Goal: Transaction & Acquisition: Download file/media

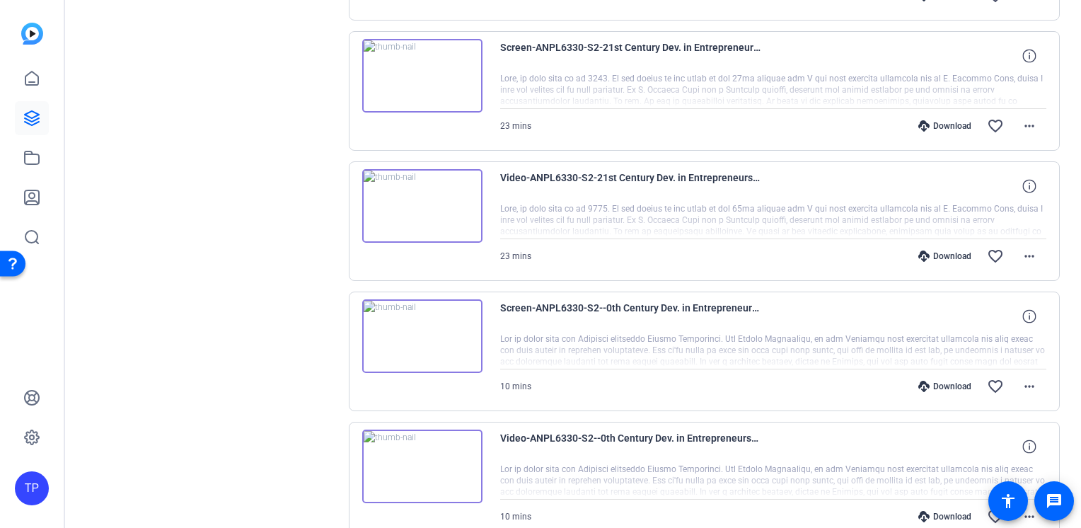
scroll to position [1157, 0]
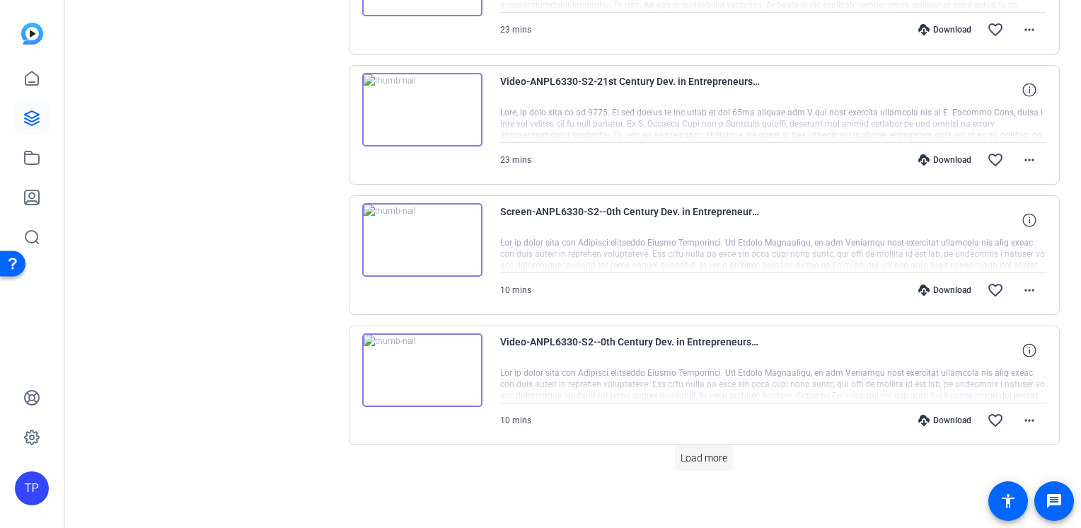
click at [705, 451] on span "Load more" at bounding box center [704, 458] width 47 height 15
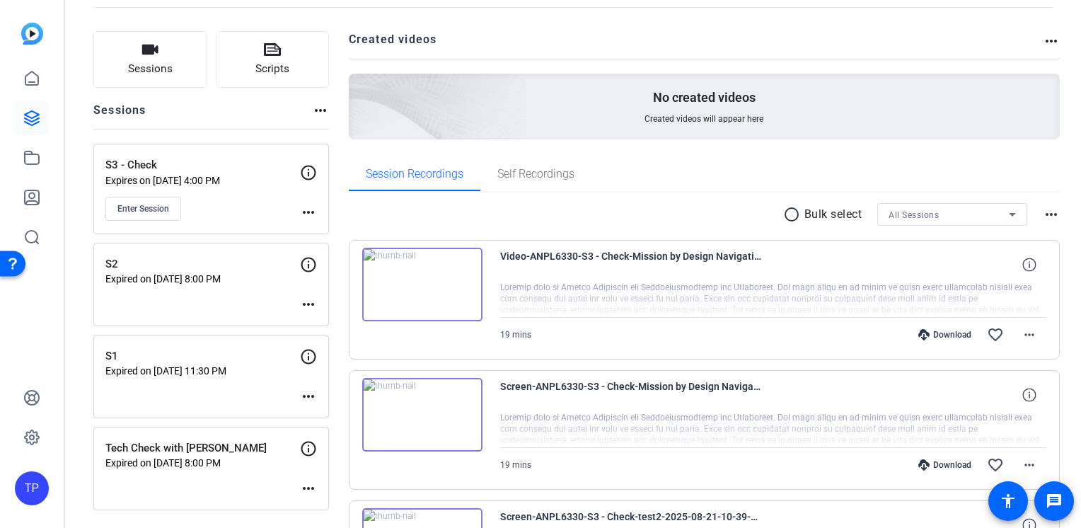
scroll to position [0, 0]
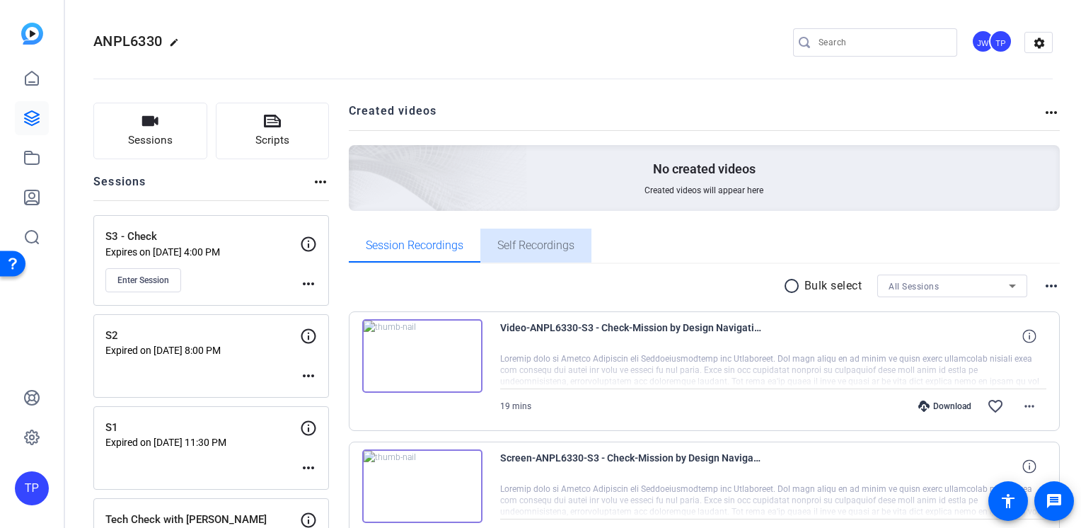
click at [529, 233] on span "Self Recordings" at bounding box center [535, 245] width 77 height 34
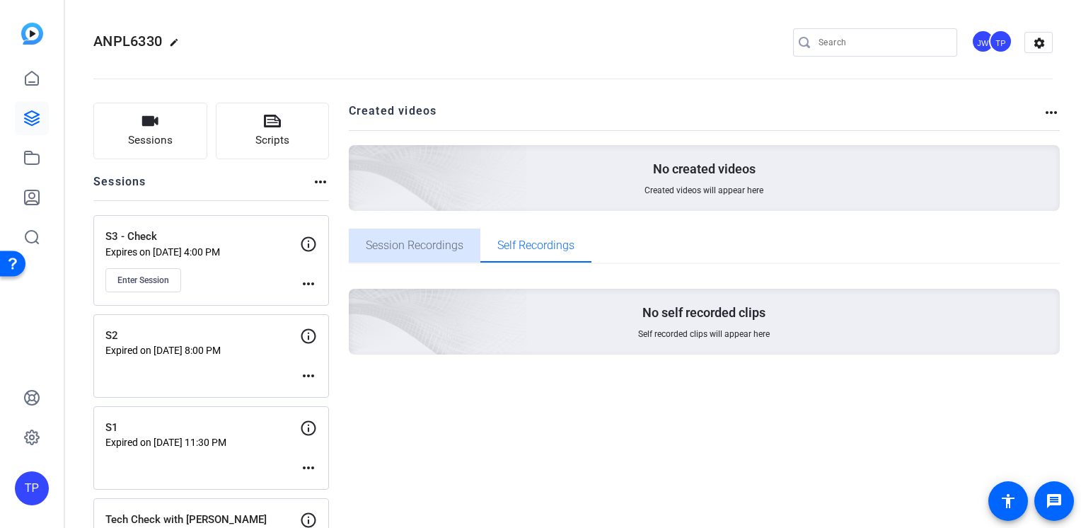
click at [446, 248] on span "Session Recordings" at bounding box center [415, 245] width 98 height 11
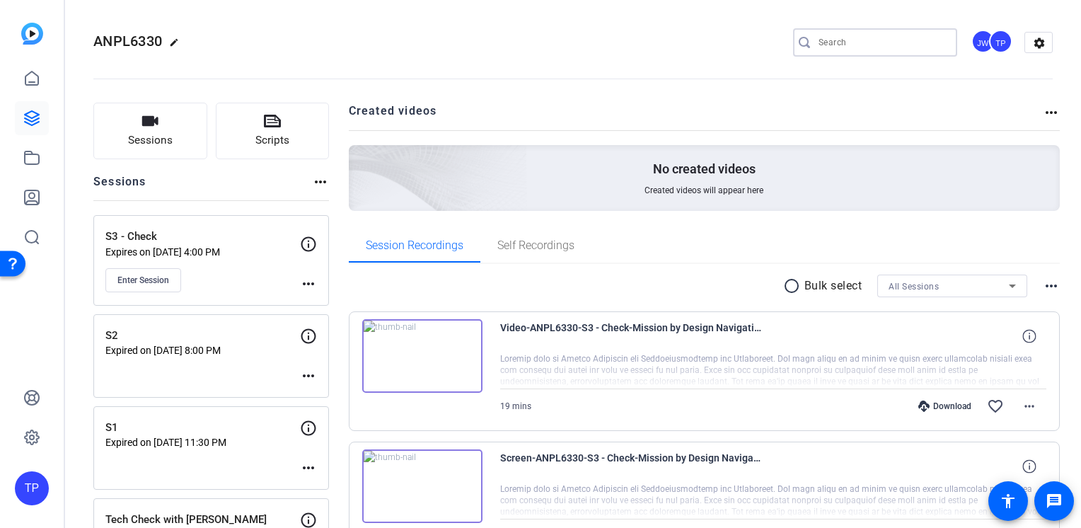
click at [823, 40] on input "Search" at bounding box center [881, 42] width 127 height 17
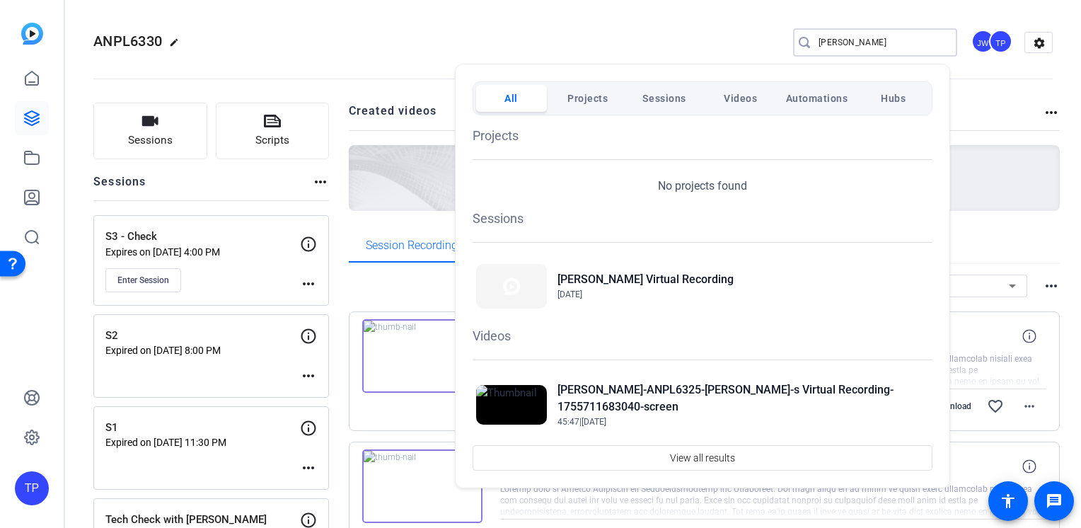
type input "[PERSON_NAME]"
click at [285, 66] on div at bounding box center [540, 264] width 1081 height 528
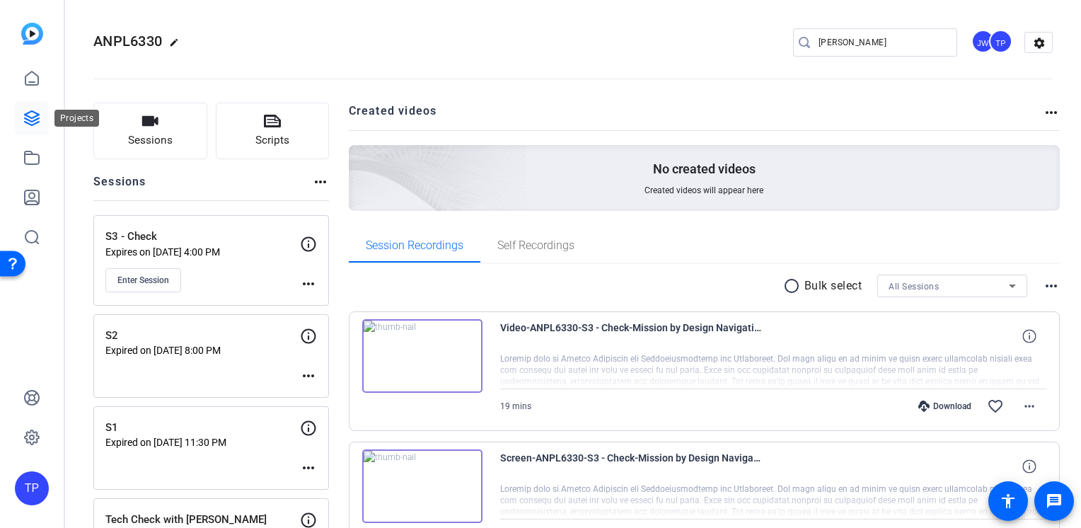
click at [25, 130] on link at bounding box center [32, 118] width 34 height 34
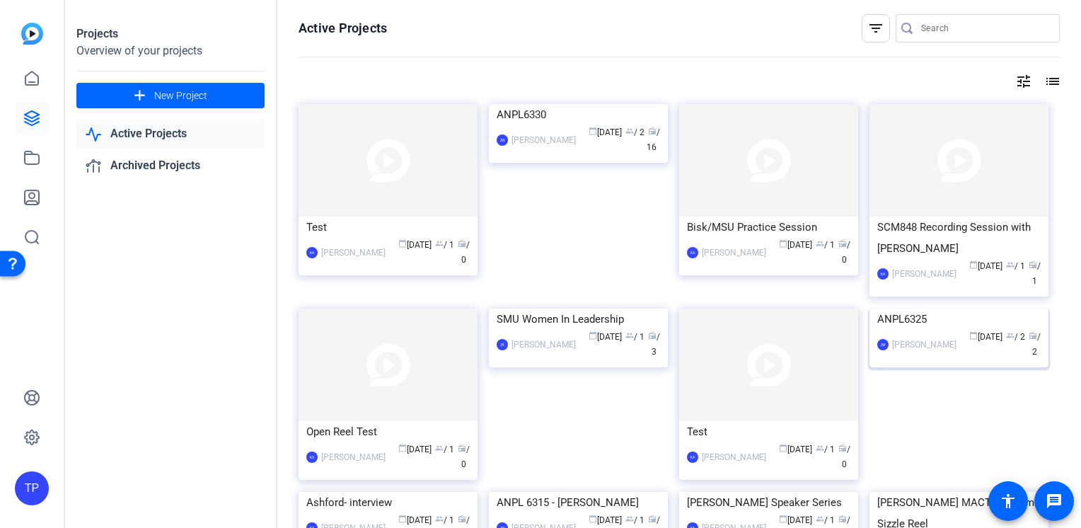
click at [959, 308] on img at bounding box center [958, 308] width 179 height 0
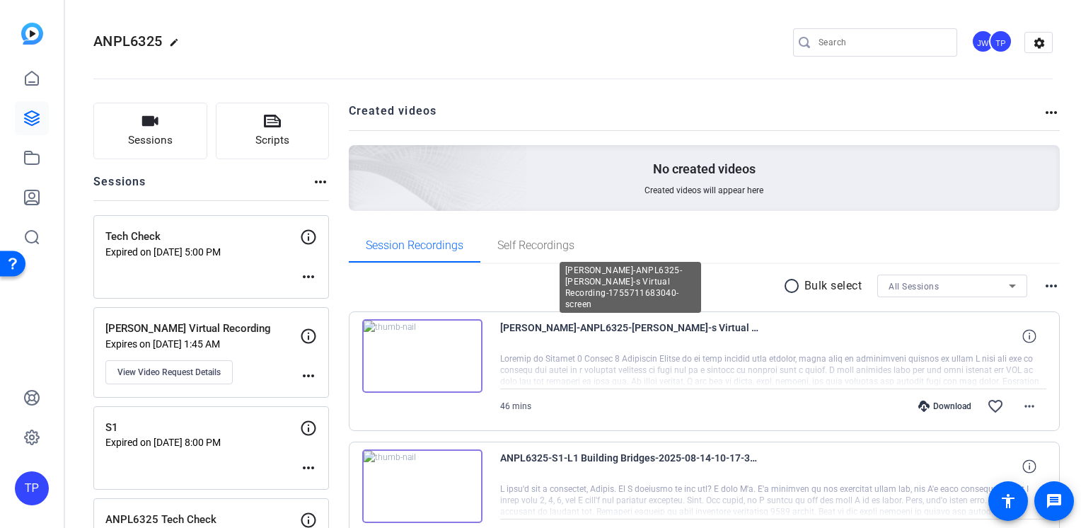
scroll to position [94, 0]
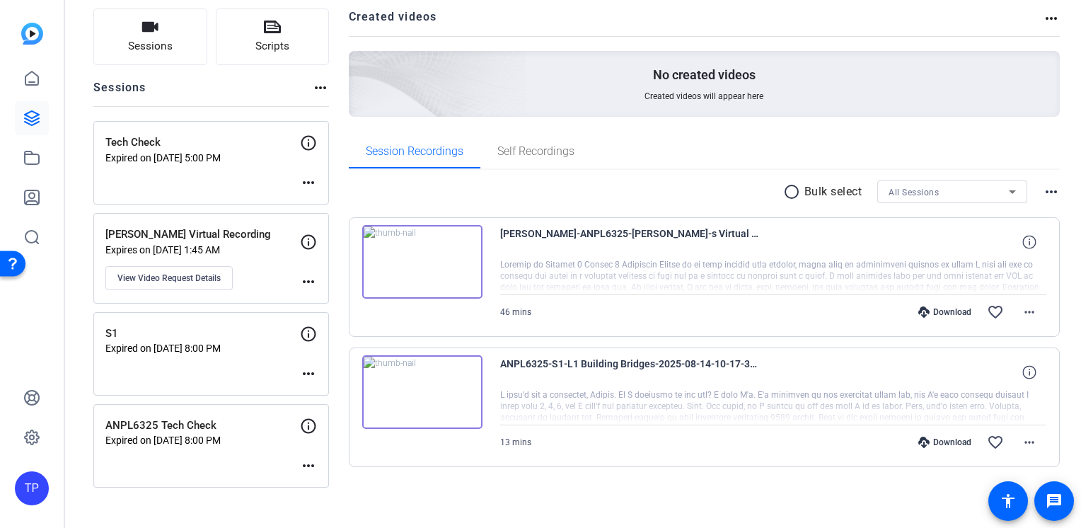
click at [783, 195] on mat-icon "radio_button_unchecked" at bounding box center [793, 191] width 21 height 17
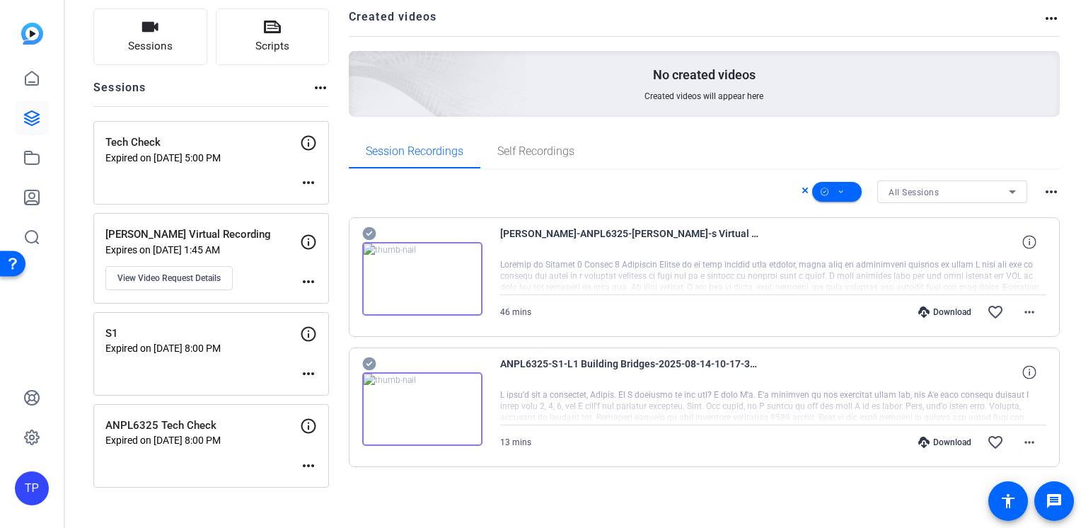
click at [1043, 193] on mat-icon "more_horiz" at bounding box center [1051, 191] width 17 height 17
click at [1043, 188] on div at bounding box center [540, 264] width 1081 height 528
click at [802, 188] on icon at bounding box center [805, 190] width 7 height 17
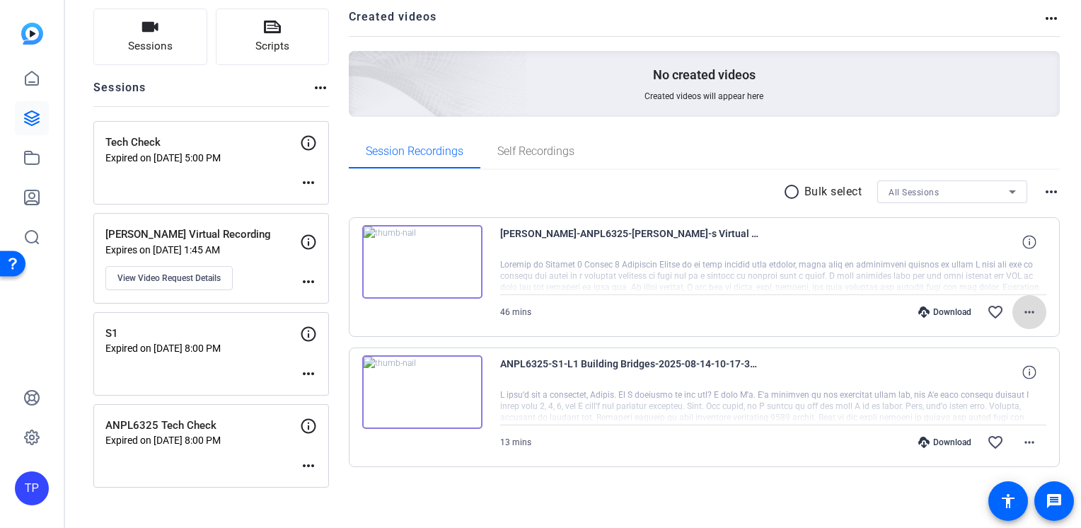
click at [1024, 316] on mat-icon "more_horiz" at bounding box center [1029, 311] width 17 height 17
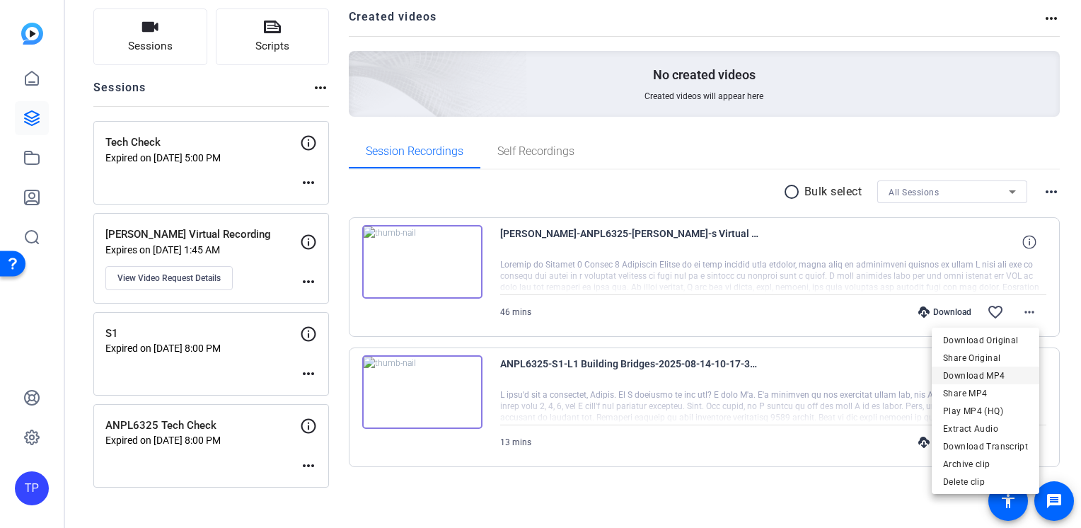
click at [986, 378] on span "Download MP4" at bounding box center [985, 375] width 85 height 17
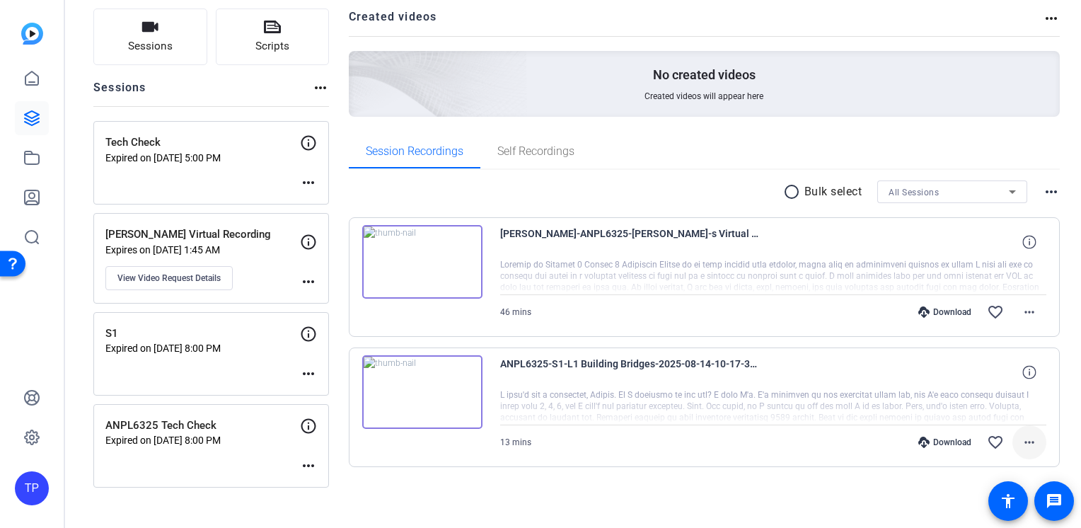
click at [1027, 434] on mat-icon "more_horiz" at bounding box center [1029, 442] width 17 height 17
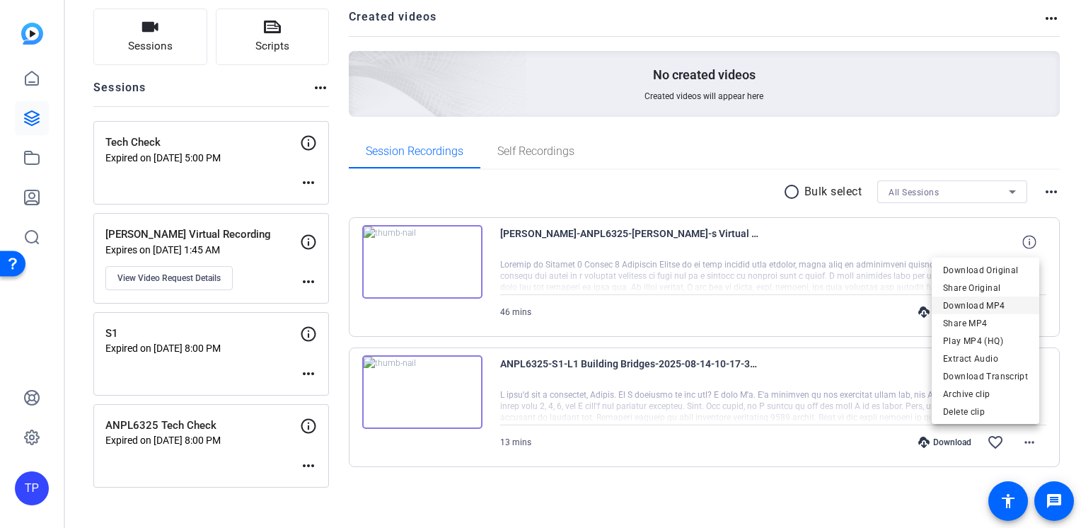
click at [979, 304] on span "Download MP4" at bounding box center [985, 304] width 85 height 17
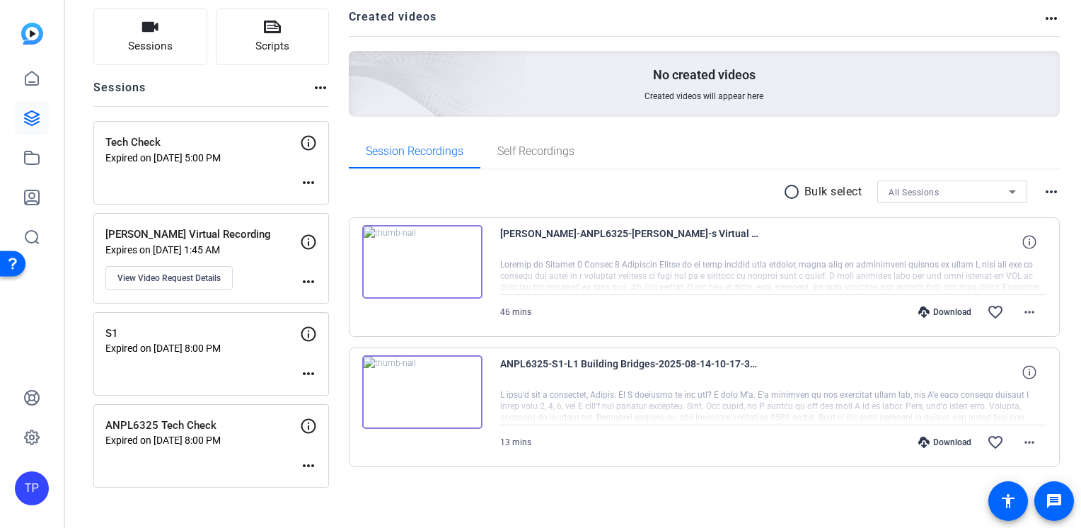
click at [674, 269] on div at bounding box center [773, 276] width 547 height 35
click at [1005, 311] on span at bounding box center [995, 312] width 34 height 34
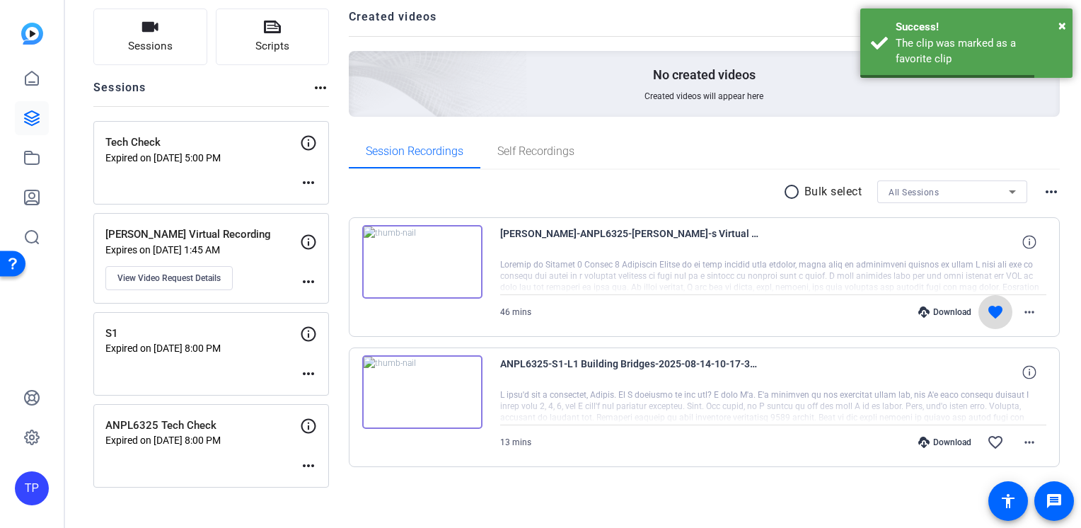
click at [993, 315] on mat-icon "favorite" at bounding box center [995, 311] width 17 height 17
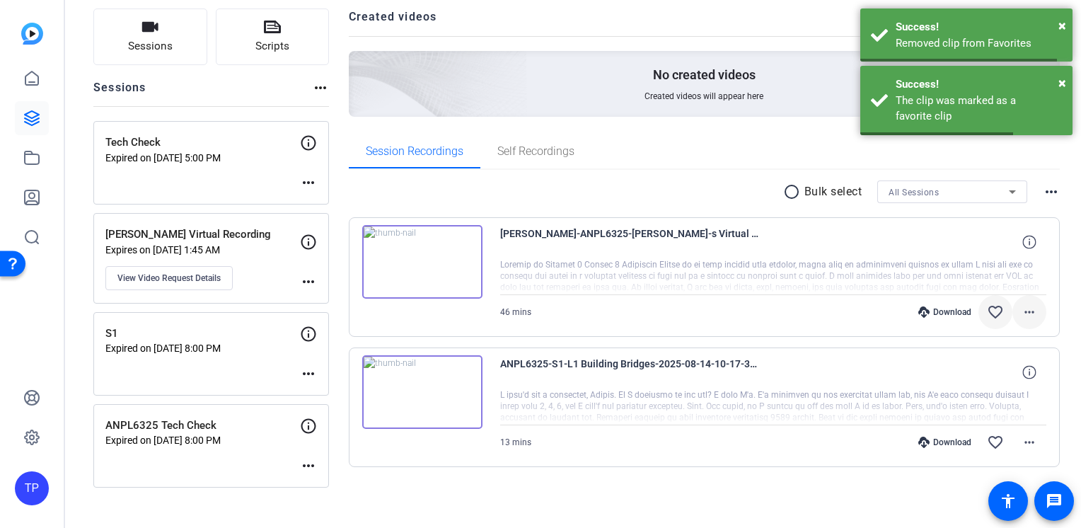
click at [1021, 309] on mat-icon "more_horiz" at bounding box center [1029, 311] width 17 height 17
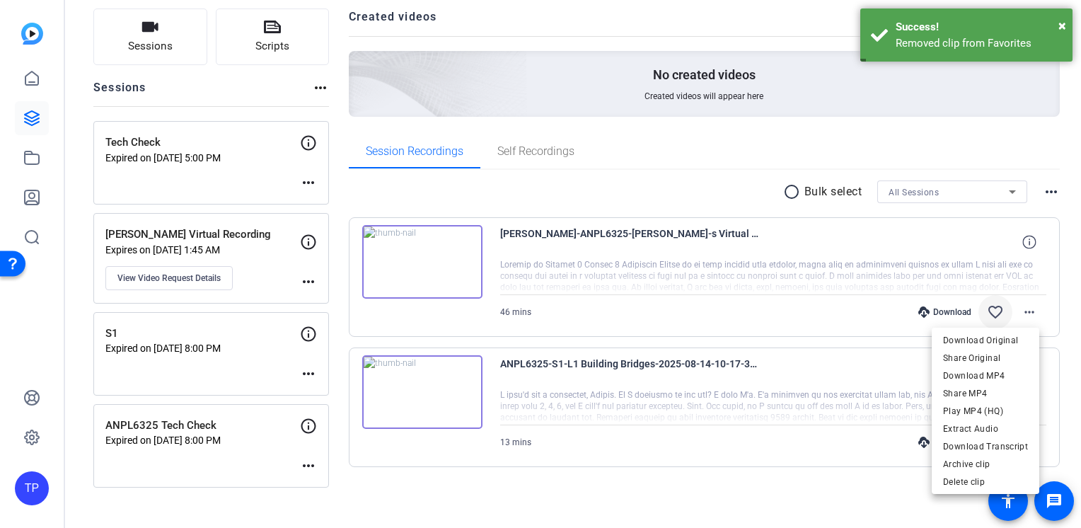
click at [563, 267] on div at bounding box center [540, 264] width 1081 height 528
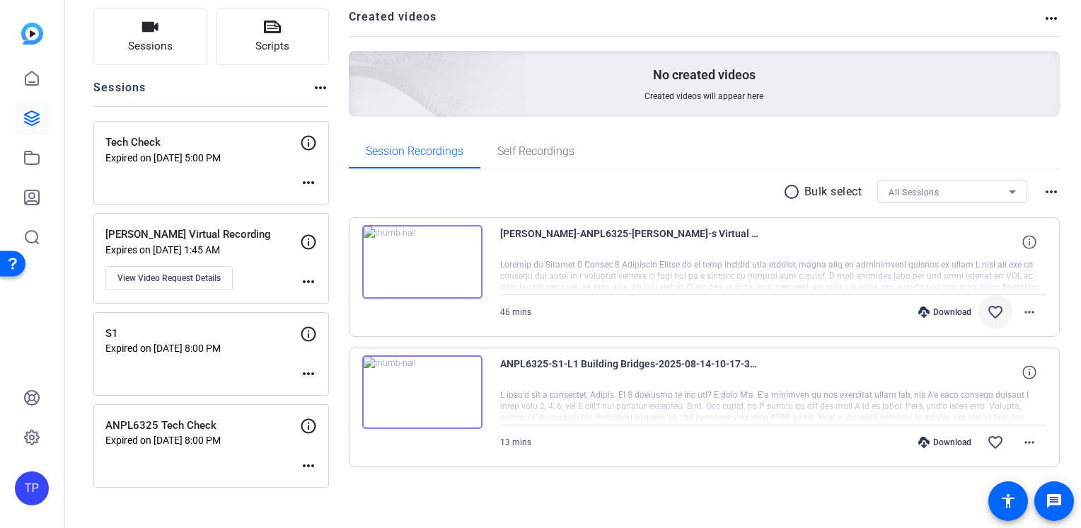
click at [530, 132] on openreel-project-creator-list "Created videos more_horiz No created videos Created videos will appear here" at bounding box center [705, 71] width 712 height 126
click at [531, 141] on span "Self Recordings" at bounding box center [535, 151] width 77 height 34
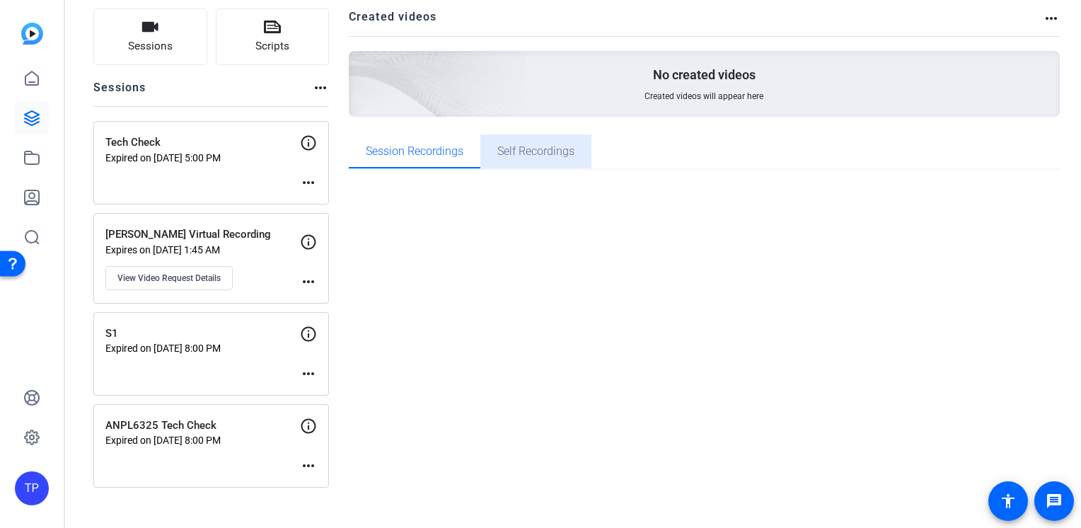
scroll to position [69, 0]
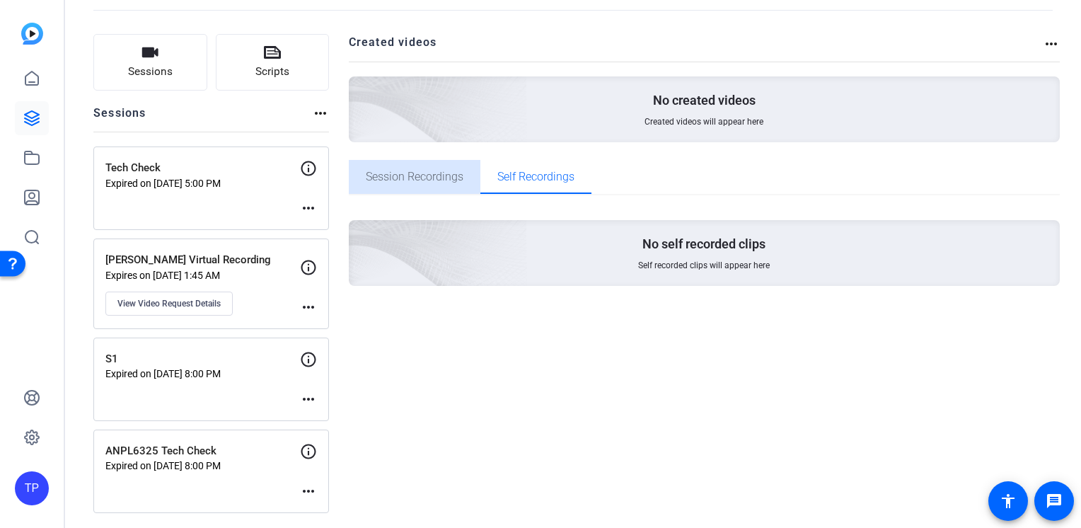
click at [441, 177] on span "Session Recordings" at bounding box center [415, 176] width 98 height 11
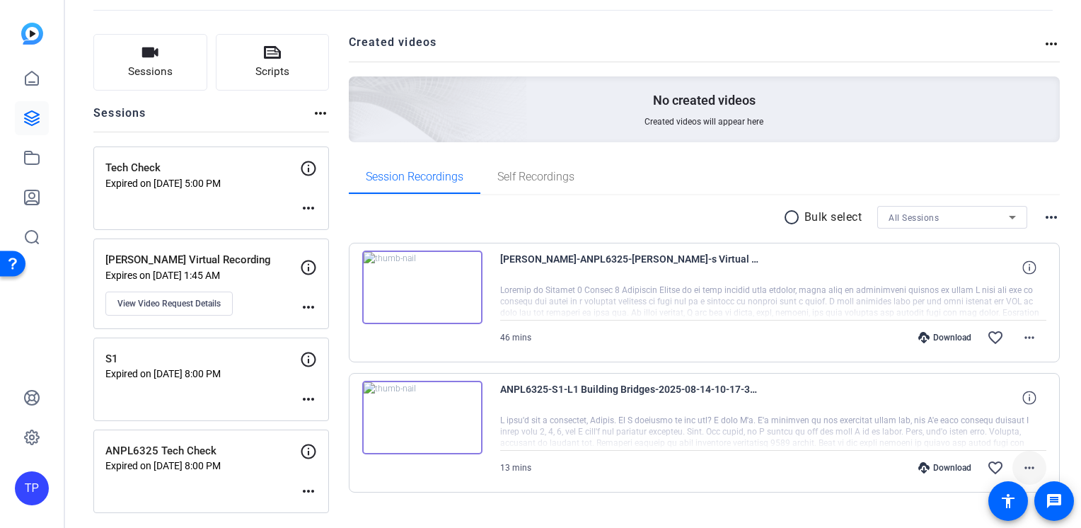
click at [1025, 467] on mat-icon "more_horiz" at bounding box center [1029, 467] width 17 height 17
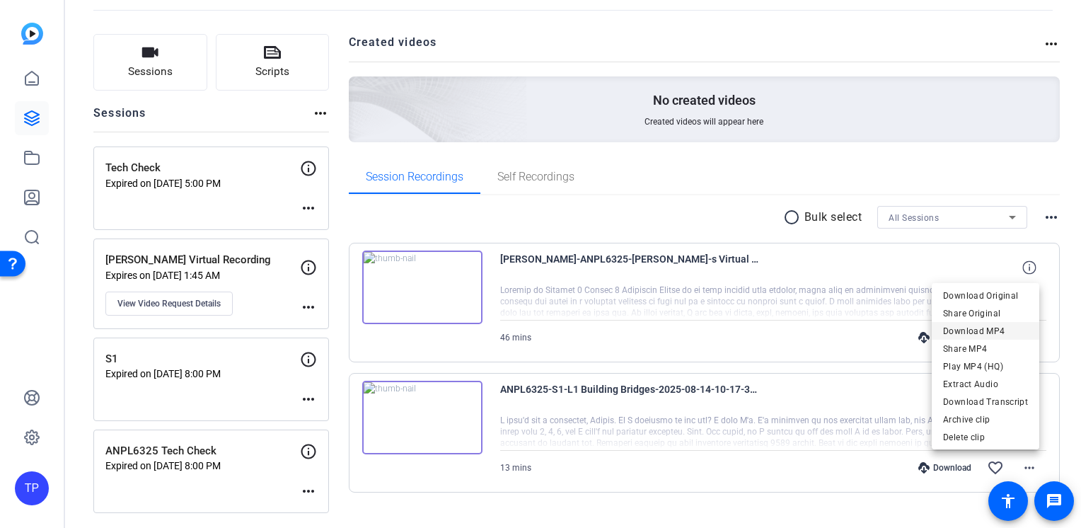
click at [983, 326] on span "Download MP4" at bounding box center [985, 330] width 85 height 17
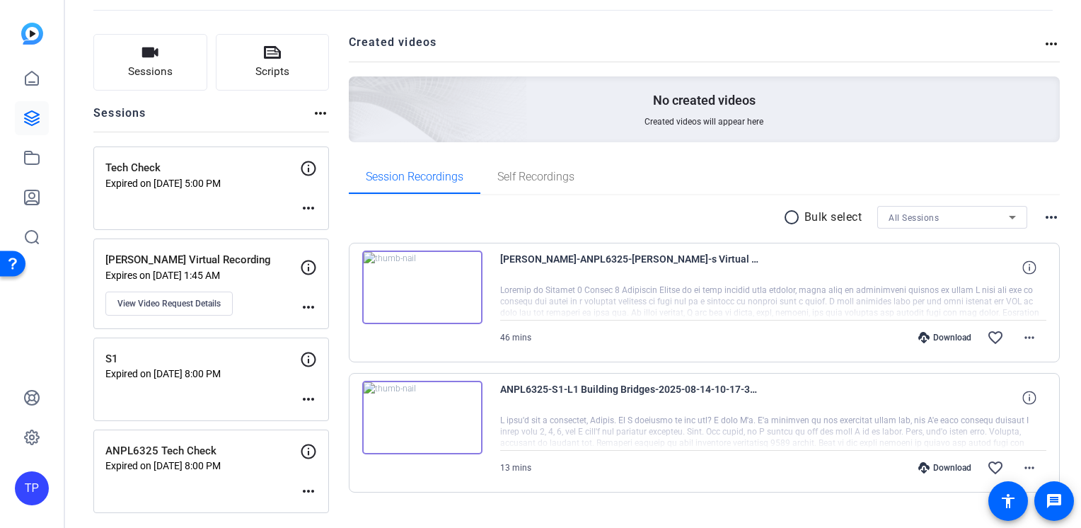
click at [1043, 39] on mat-icon "more_horiz" at bounding box center [1051, 43] width 17 height 17
click at [976, 38] on div at bounding box center [540, 264] width 1081 height 528
click at [47, 112] on link at bounding box center [32, 118] width 34 height 34
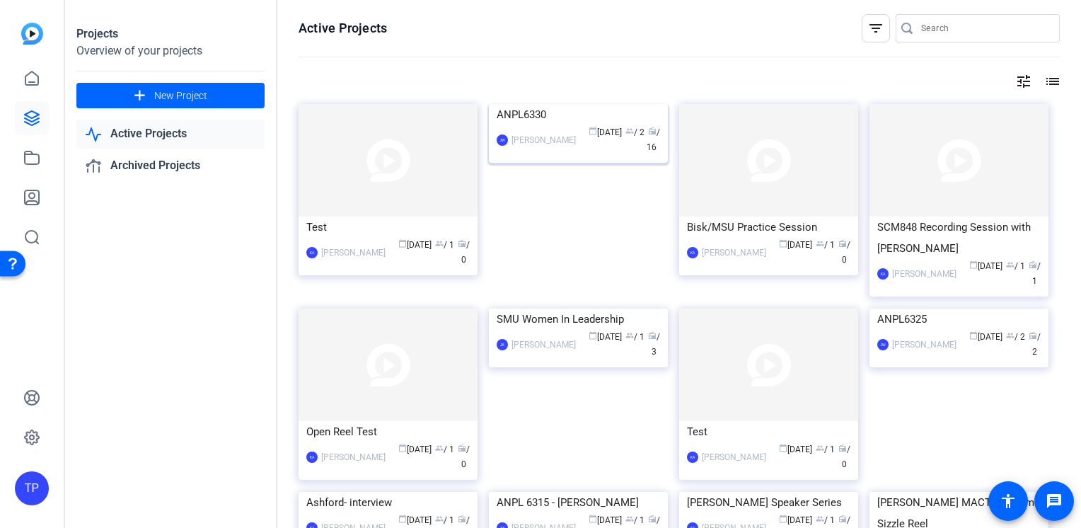
click at [584, 104] on img at bounding box center [578, 104] width 179 height 0
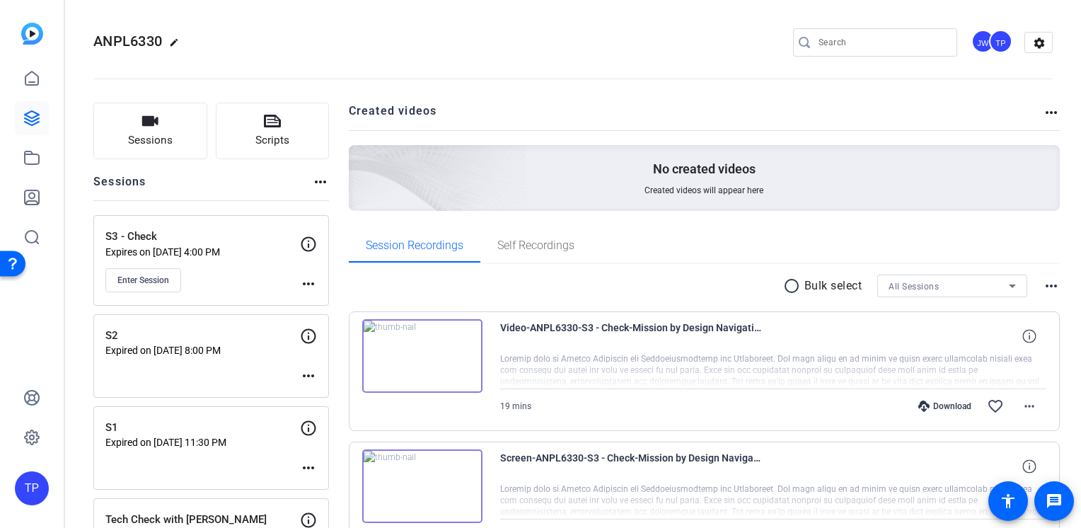
scroll to position [141, 0]
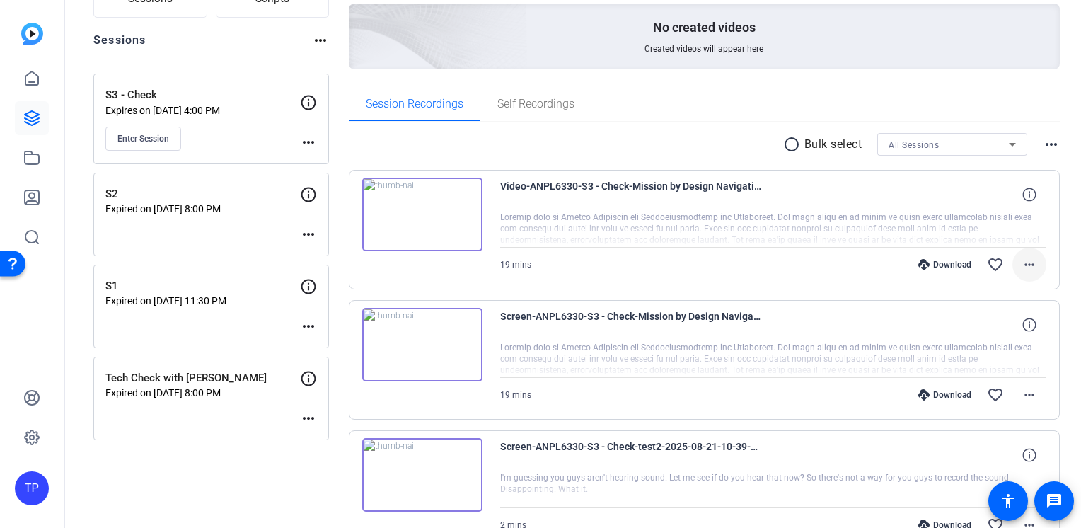
click at [1024, 265] on mat-icon "more_horiz" at bounding box center [1029, 264] width 17 height 17
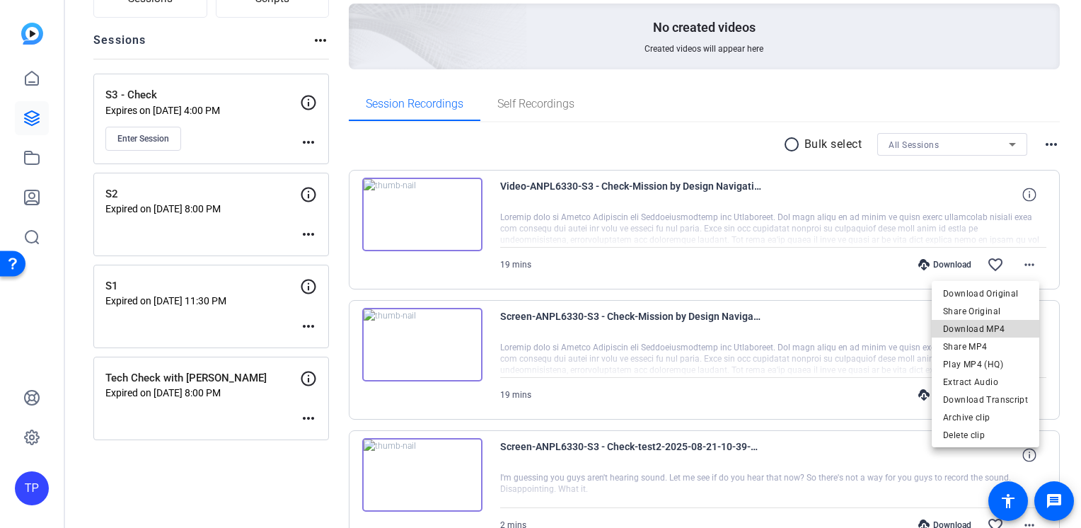
click at [998, 332] on span "Download MP4" at bounding box center [985, 328] width 85 height 17
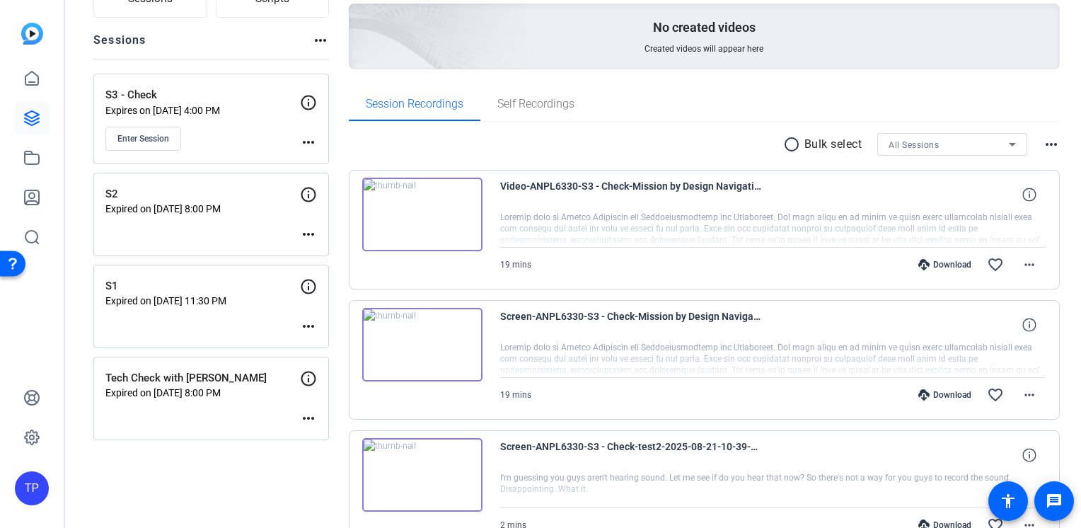
scroll to position [212, 0]
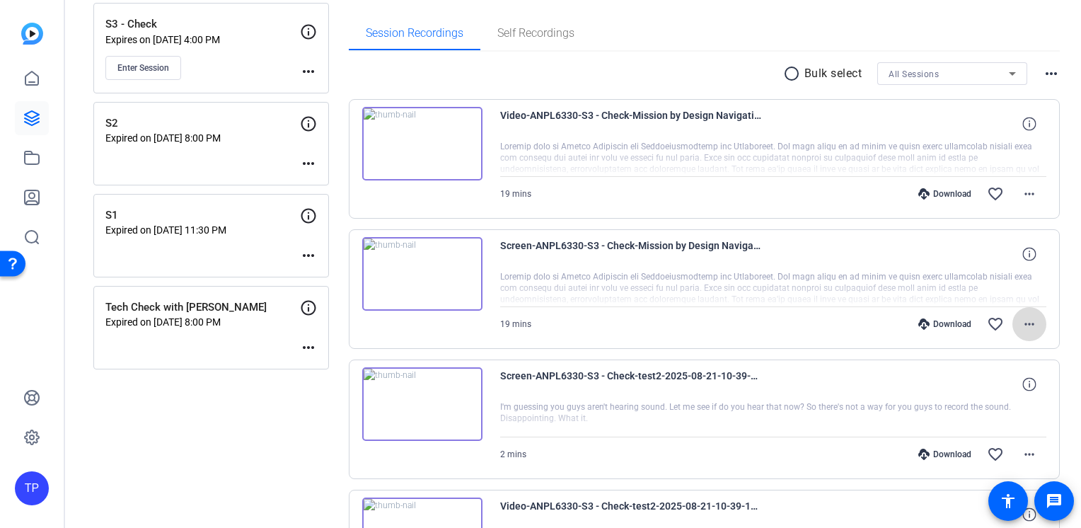
click at [1023, 325] on mat-icon "more_horiz" at bounding box center [1029, 324] width 17 height 17
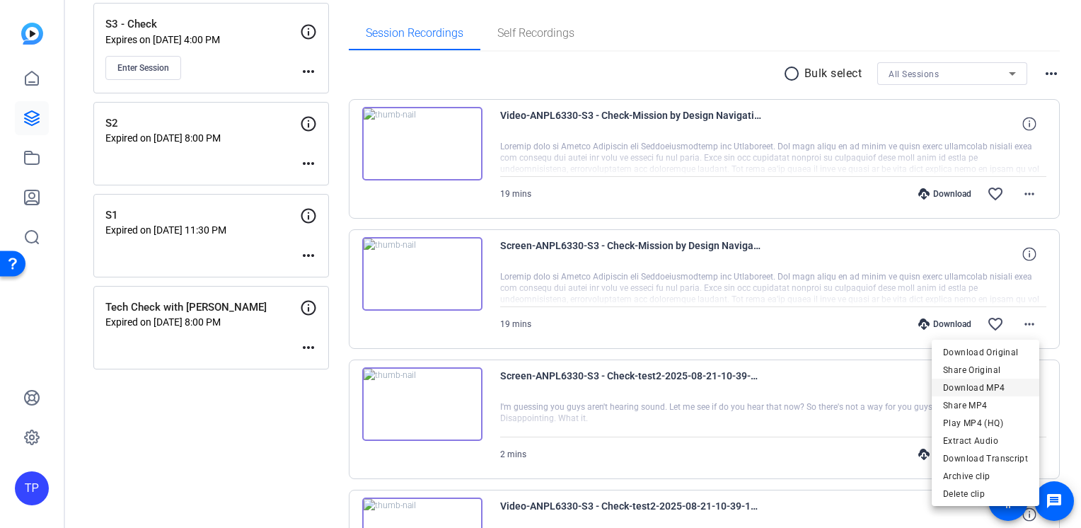
click at [1000, 387] on span "Download MP4" at bounding box center [985, 387] width 85 height 17
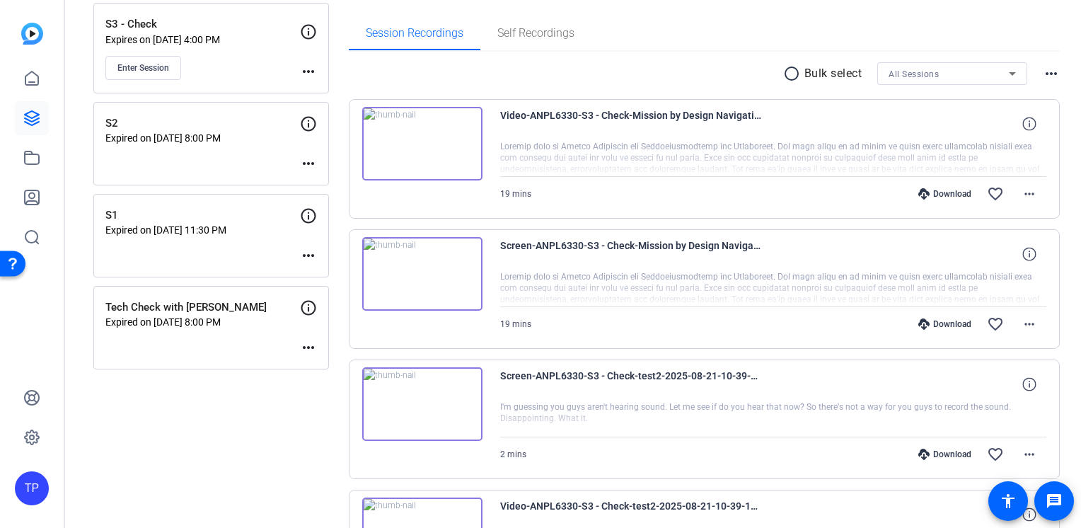
scroll to position [283, 0]
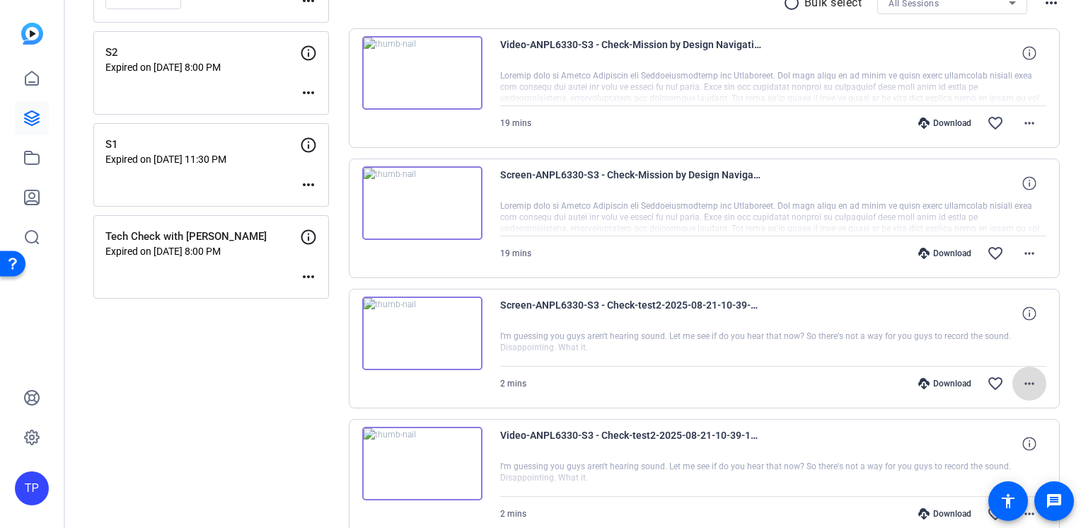
click at [1023, 383] on mat-icon "more_horiz" at bounding box center [1029, 383] width 17 height 17
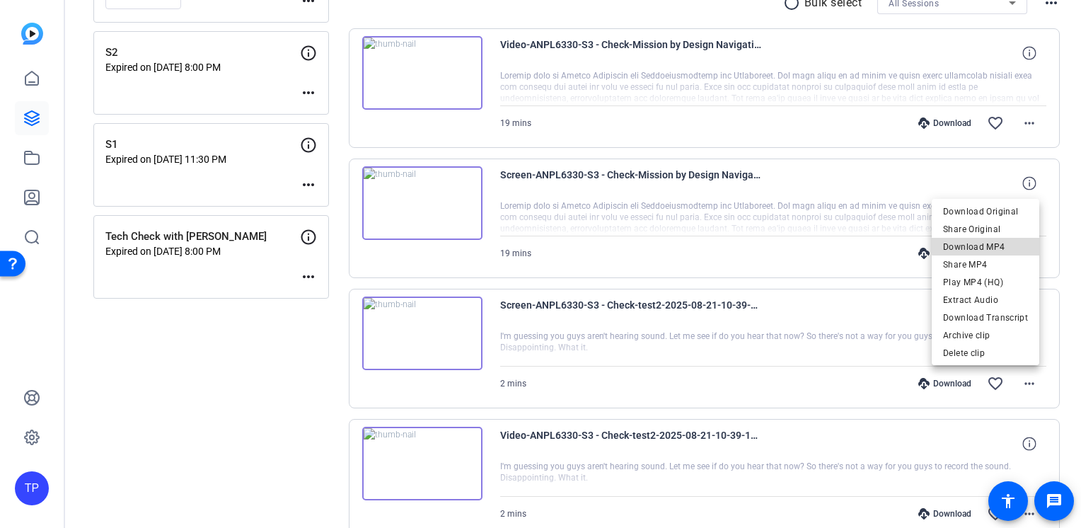
click at [988, 245] on span "Download MP4" at bounding box center [985, 246] width 85 height 17
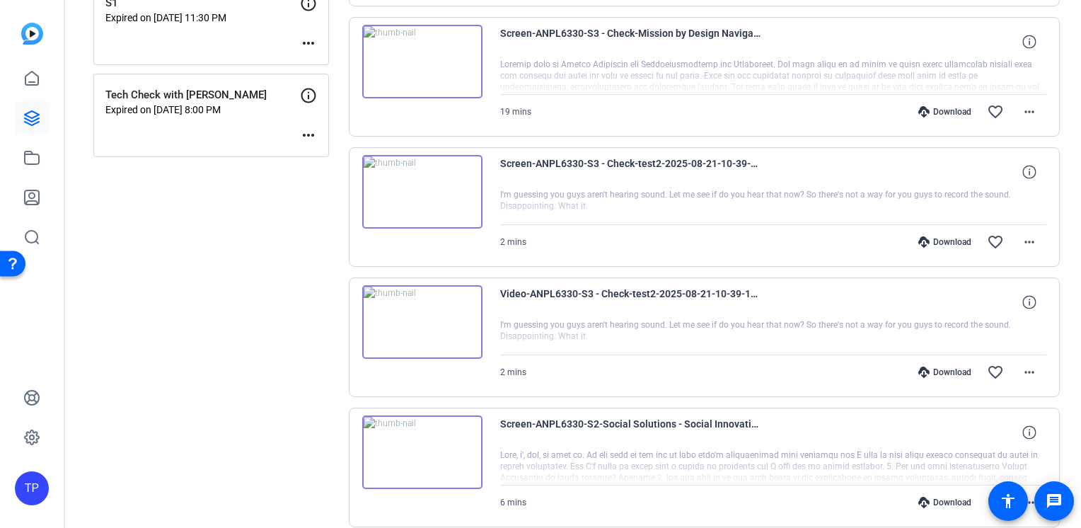
scroll to position [495, 0]
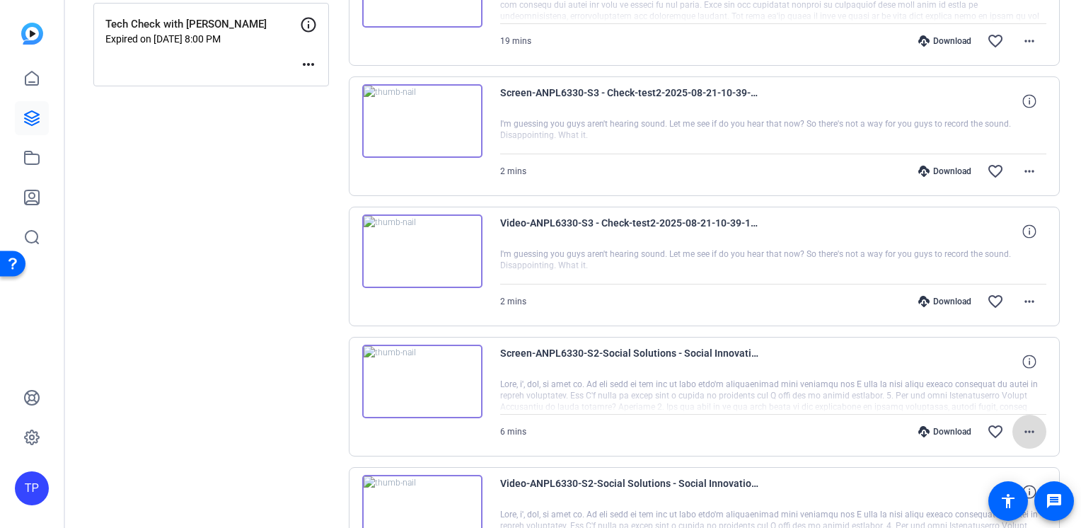
click at [1024, 436] on mat-icon "more_horiz" at bounding box center [1029, 431] width 17 height 17
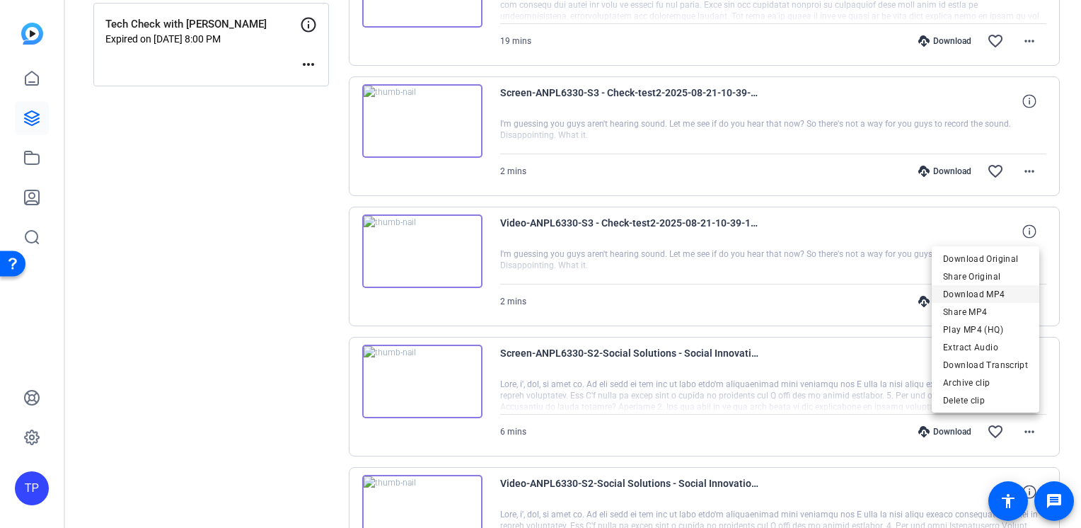
click at [995, 293] on span "Download MP4" at bounding box center [985, 293] width 85 height 17
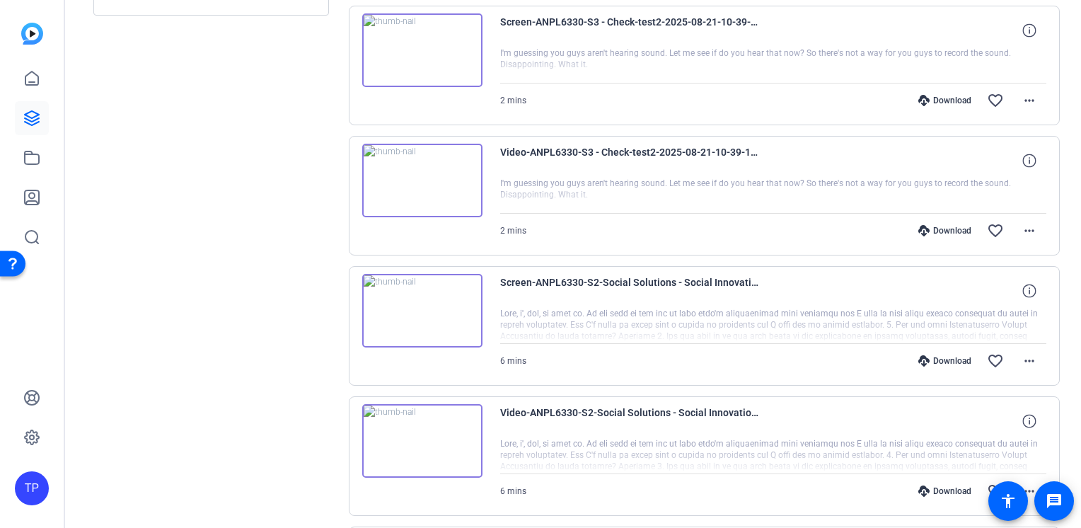
scroll to position [637, 0]
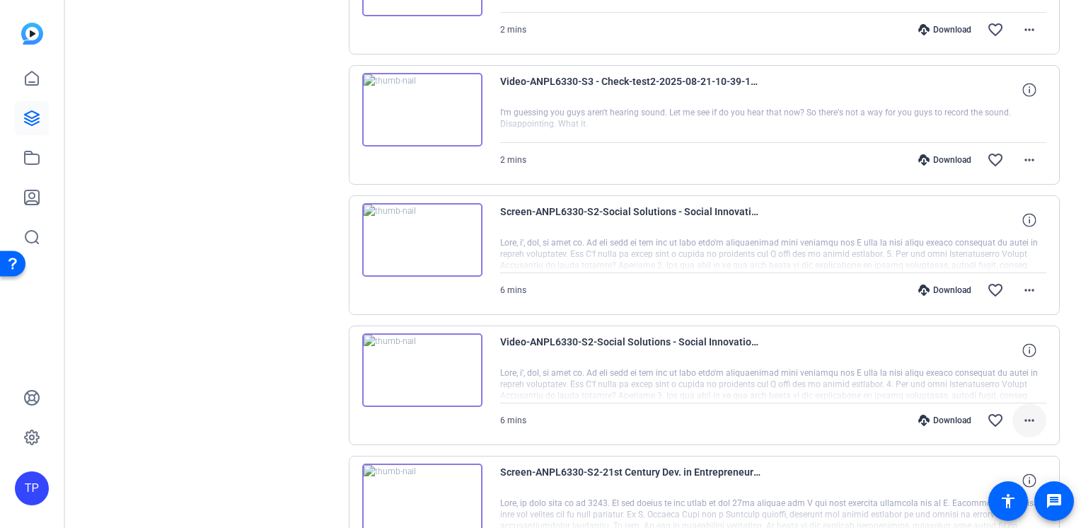
click at [1025, 418] on mat-icon "more_horiz" at bounding box center [1029, 420] width 17 height 17
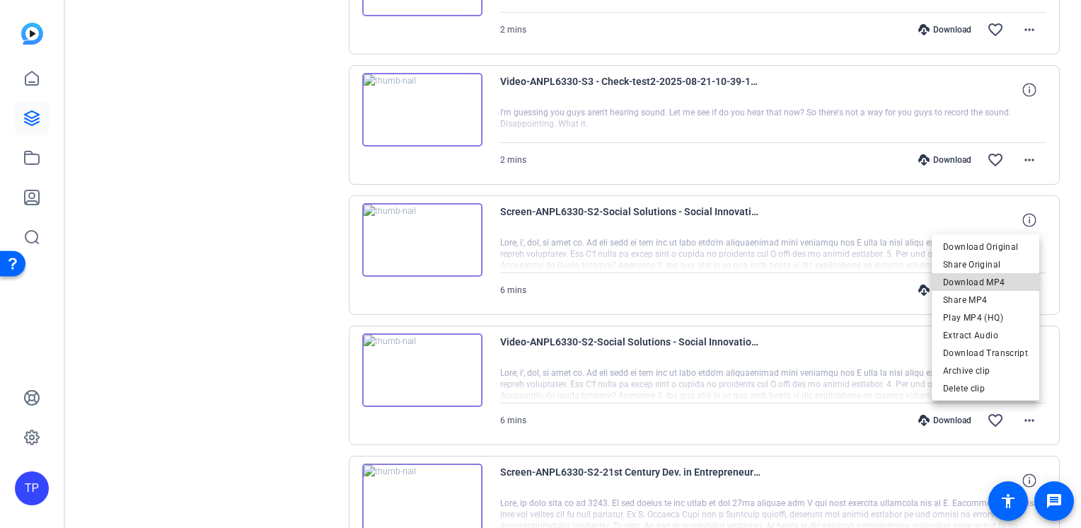
click at [988, 281] on span "Download MP4" at bounding box center [985, 282] width 85 height 17
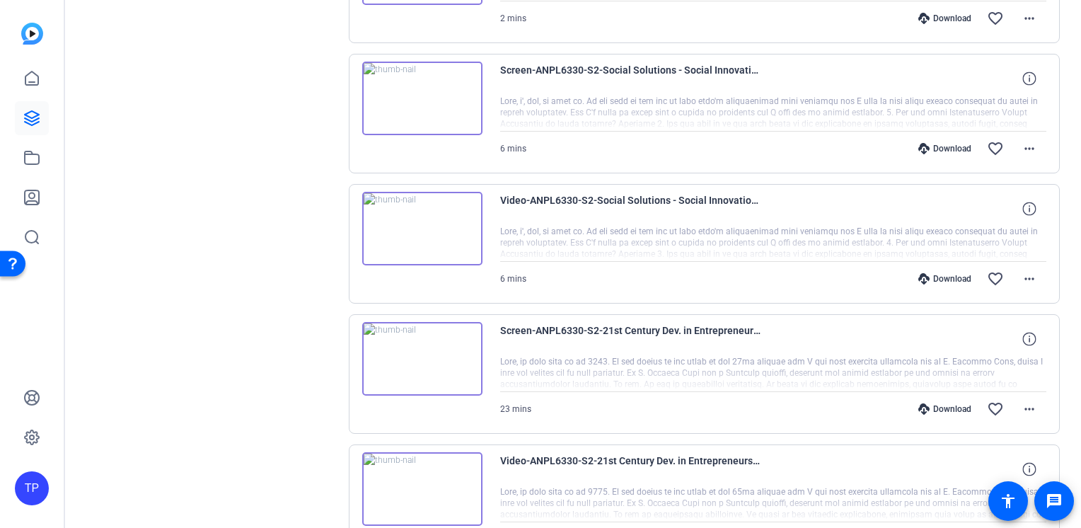
scroll to position [849, 0]
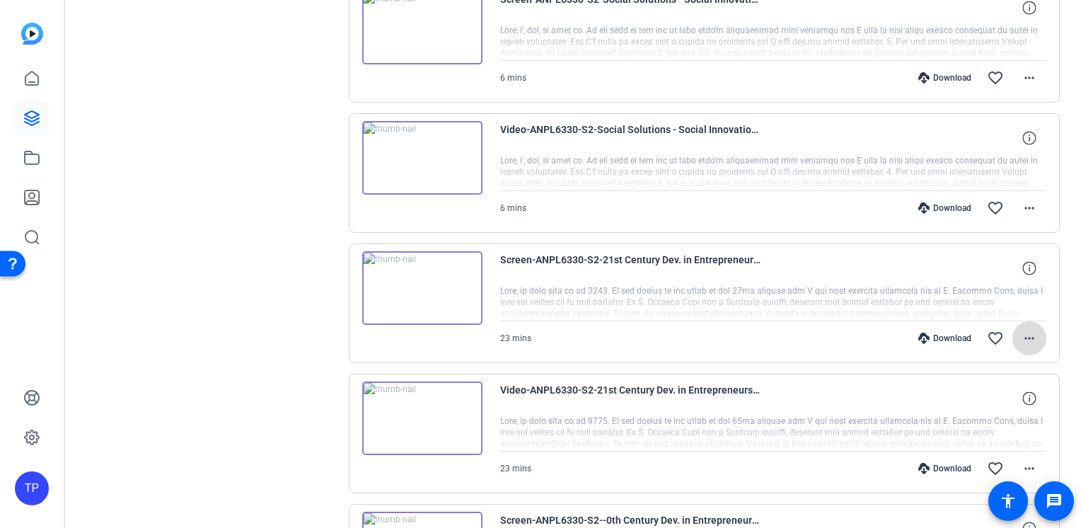
click at [1026, 334] on mat-icon "more_horiz" at bounding box center [1029, 338] width 17 height 17
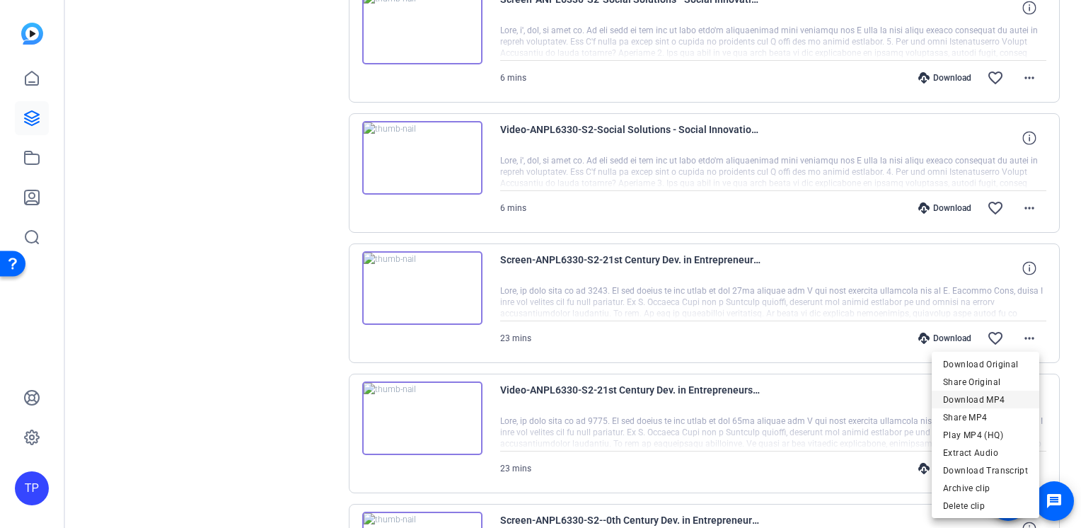
click at [1005, 398] on span "Download MP4" at bounding box center [985, 399] width 85 height 17
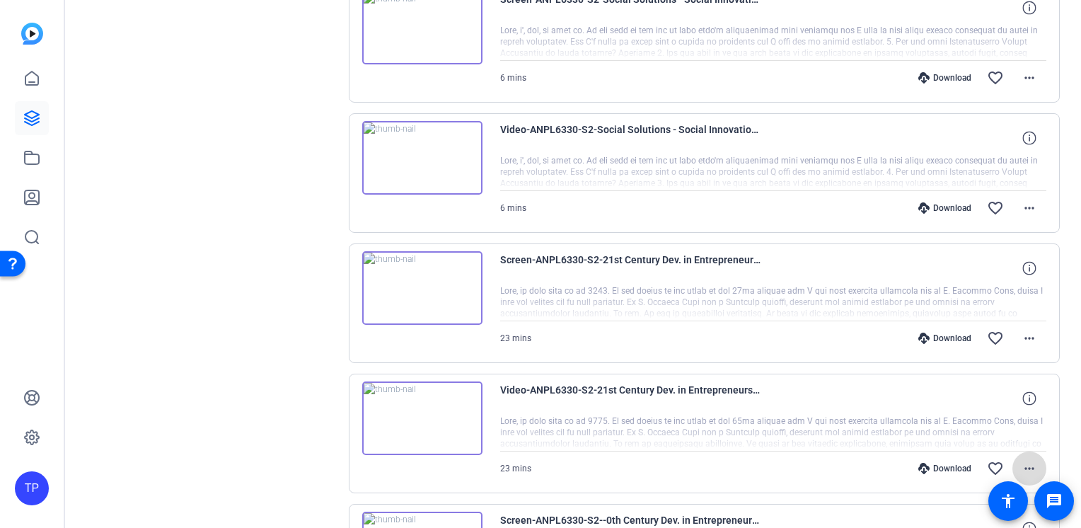
click at [1030, 466] on span at bounding box center [1029, 468] width 34 height 34
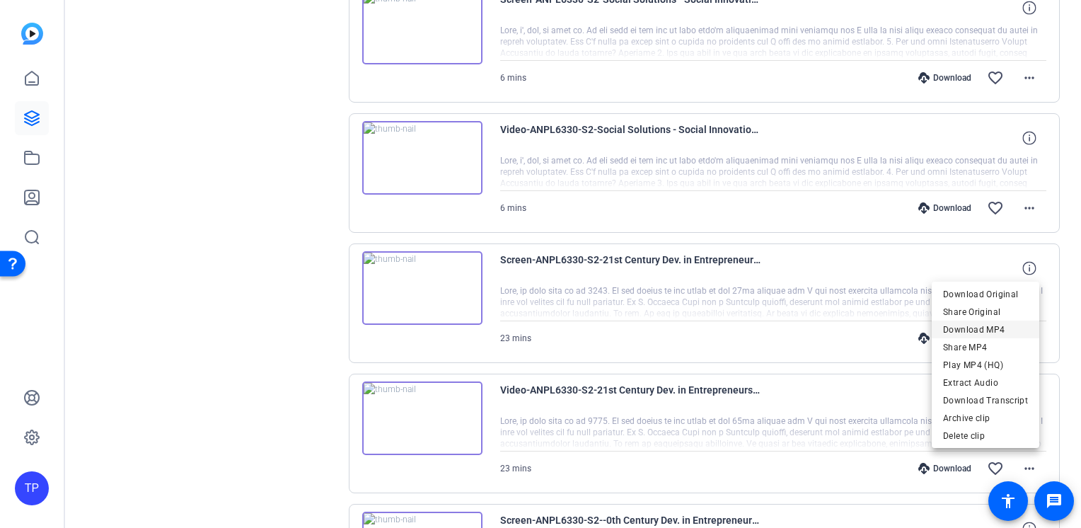
click at [978, 330] on span "Download MP4" at bounding box center [985, 328] width 85 height 17
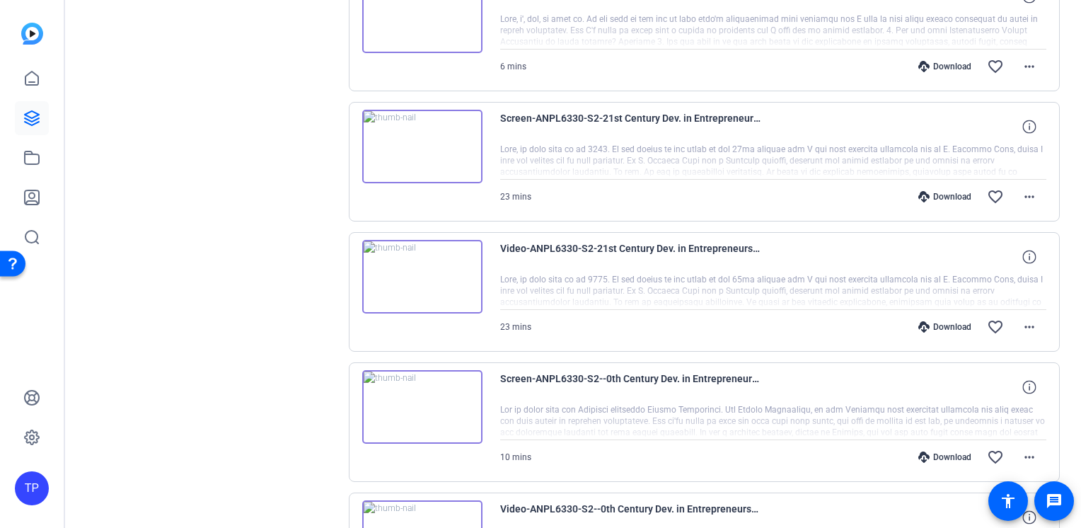
scroll to position [1061, 0]
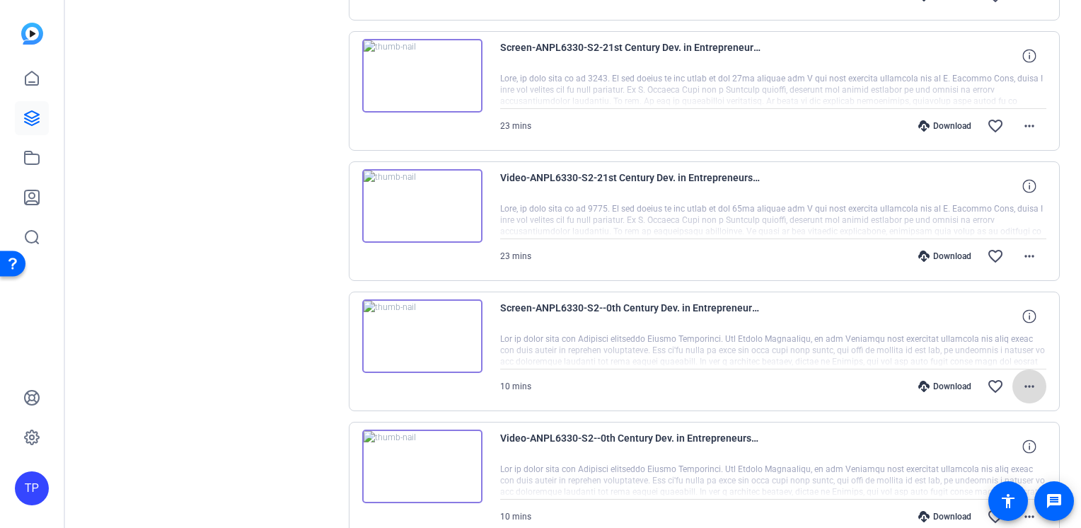
click at [1028, 390] on span at bounding box center [1029, 386] width 34 height 34
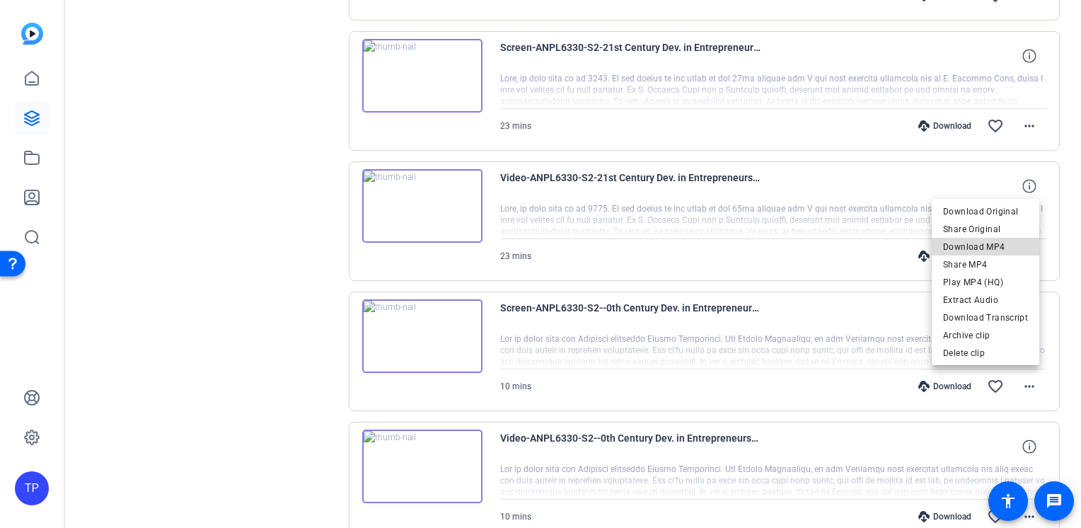
click at [997, 248] on span "Download MP4" at bounding box center [985, 246] width 85 height 17
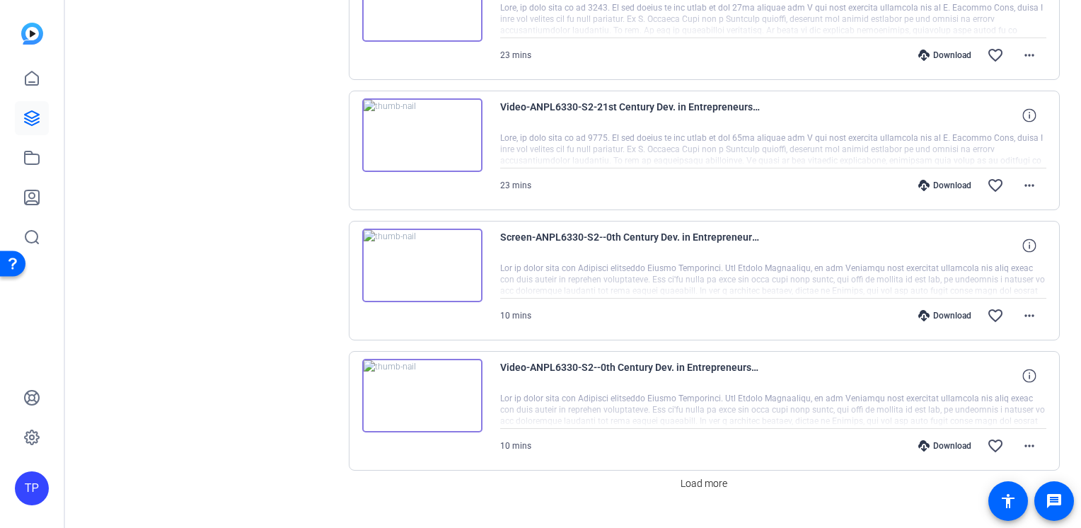
scroll to position [1157, 0]
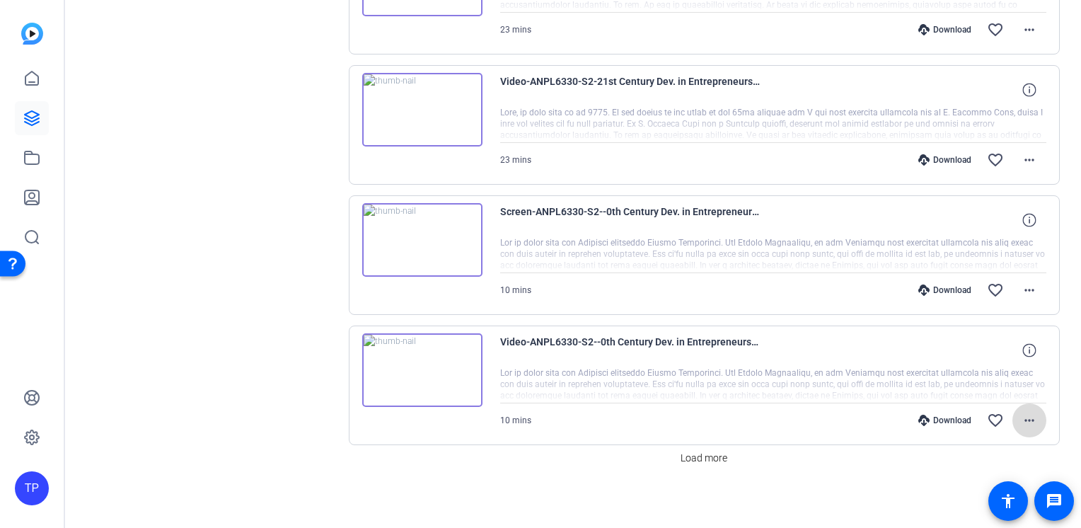
click at [1021, 419] on mat-icon "more_horiz" at bounding box center [1029, 420] width 17 height 17
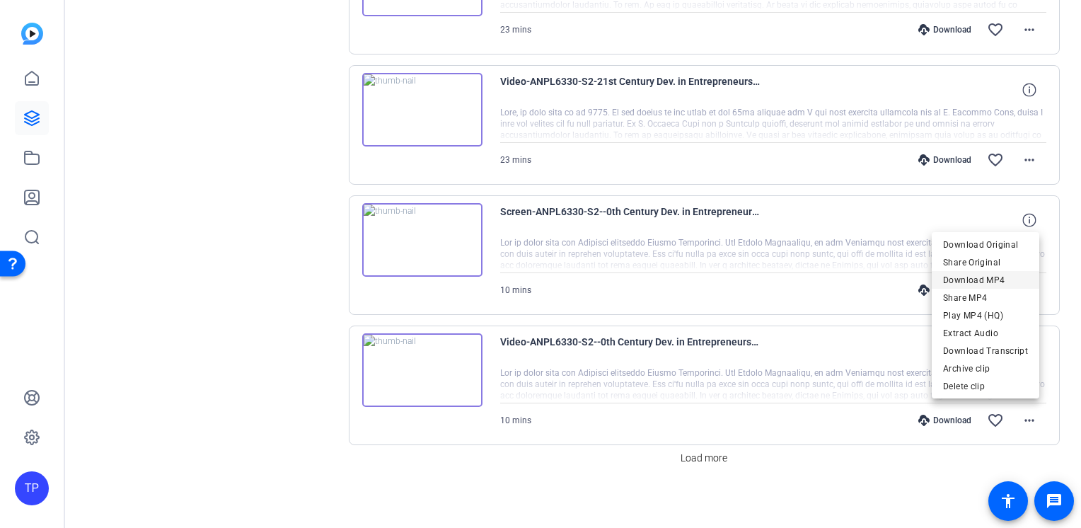
click at [995, 277] on span "Download MP4" at bounding box center [985, 279] width 85 height 17
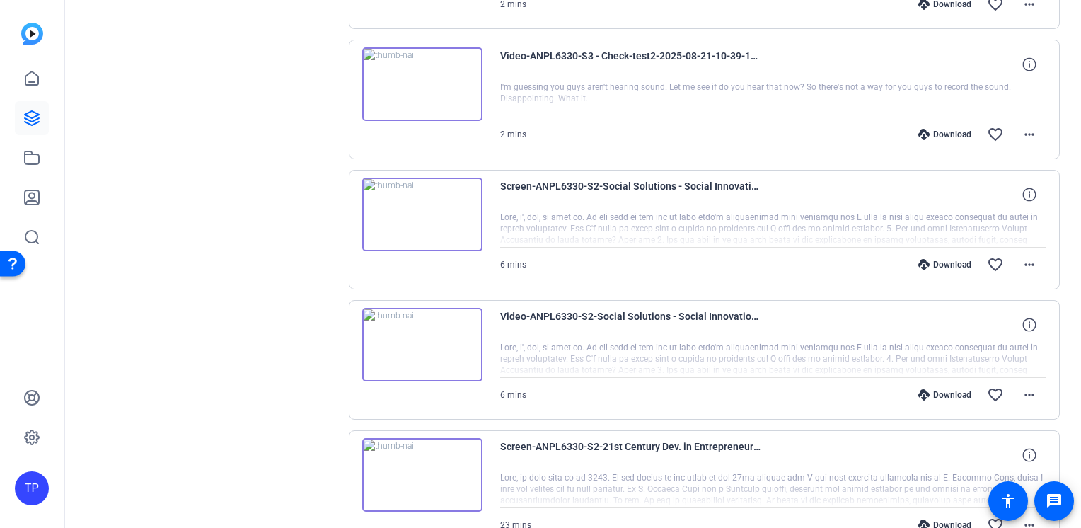
scroll to position [591, 0]
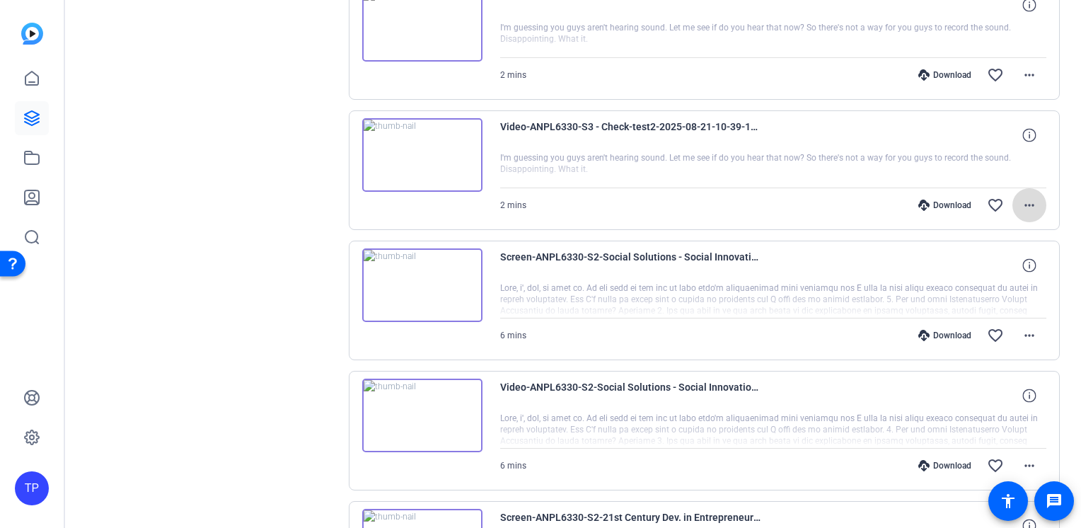
click at [1021, 200] on mat-icon "more_horiz" at bounding box center [1029, 205] width 17 height 17
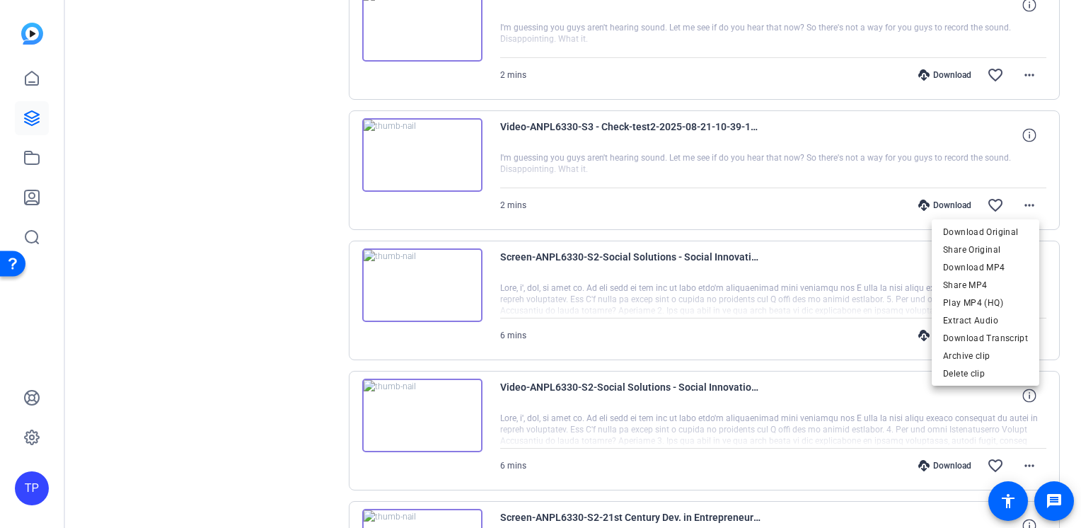
click at [270, 228] on div at bounding box center [540, 264] width 1081 height 528
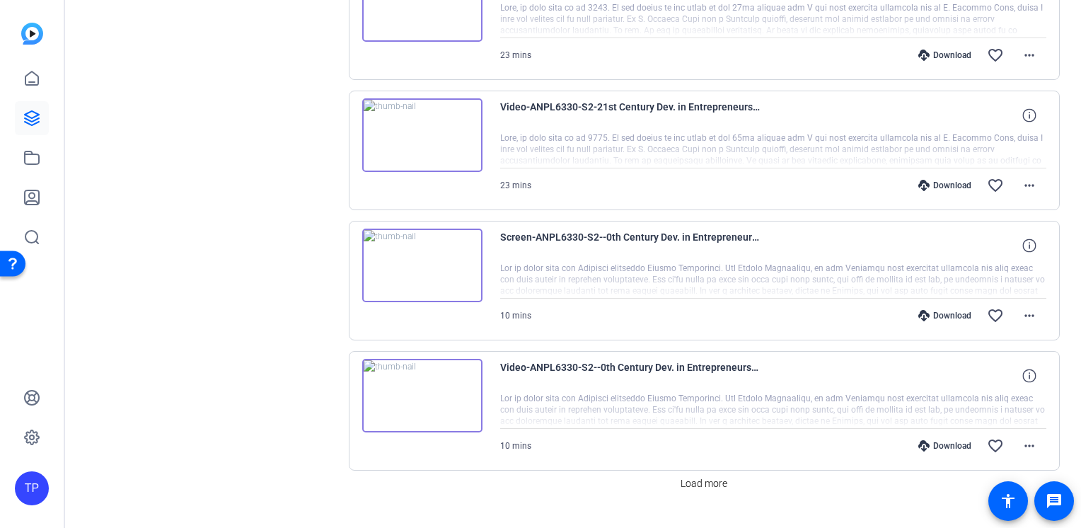
scroll to position [1157, 0]
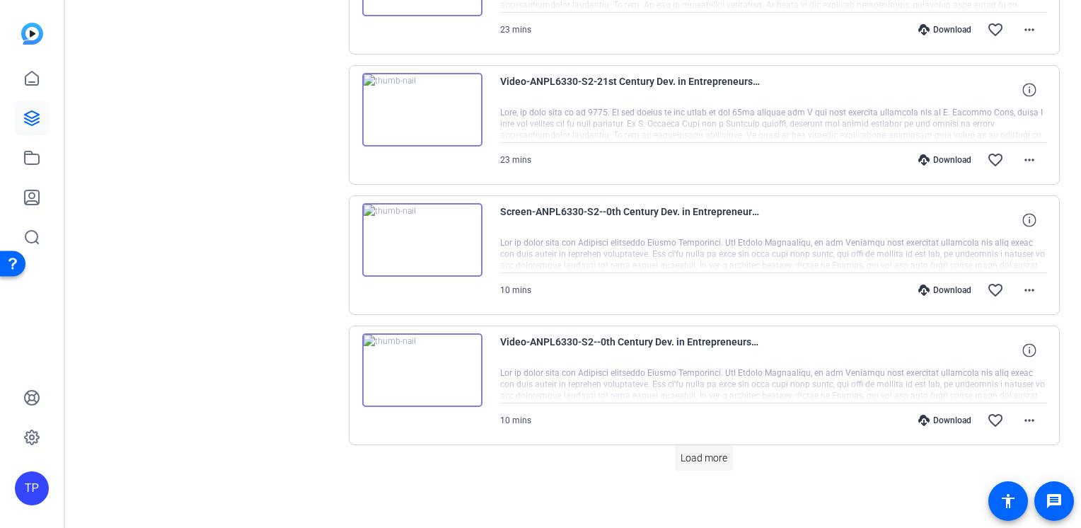
click at [719, 451] on span "Load more" at bounding box center [704, 458] width 47 height 15
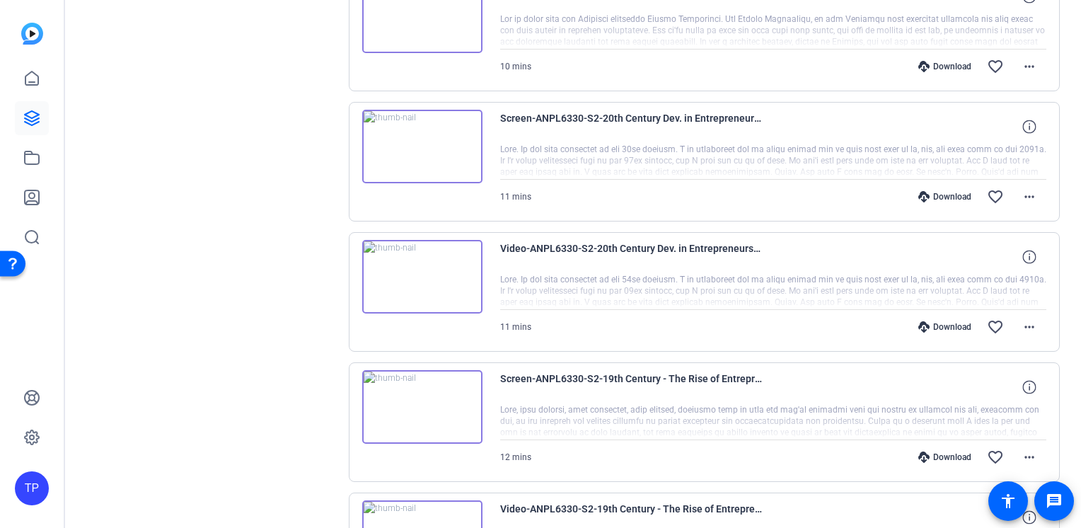
scroll to position [1582, 0]
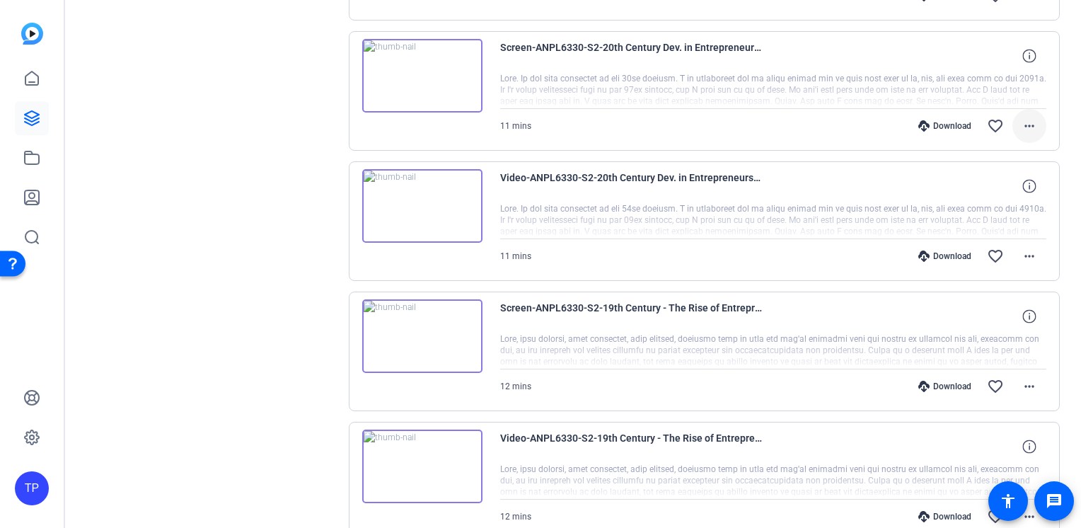
click at [1021, 126] on mat-icon "more_horiz" at bounding box center [1029, 125] width 17 height 17
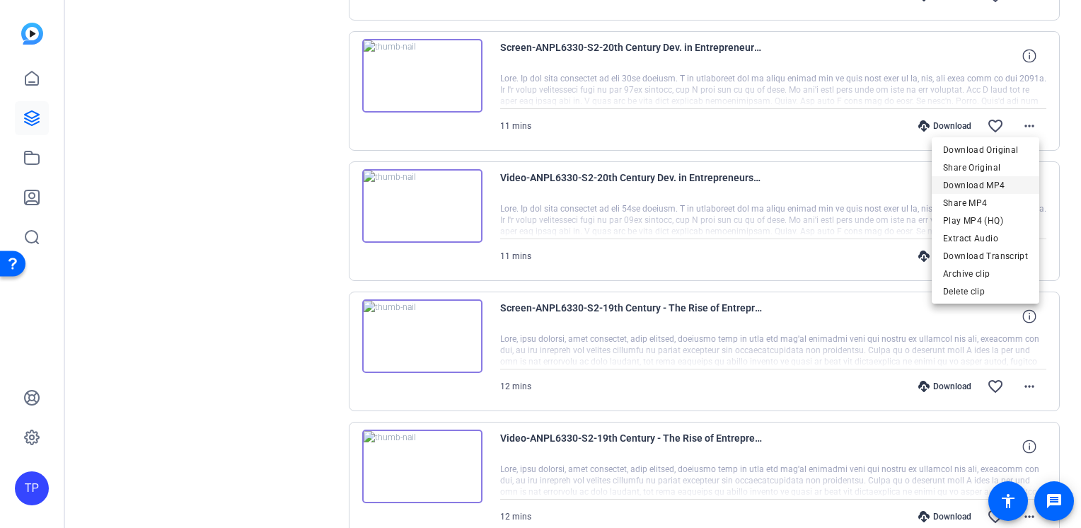
click at [994, 193] on span "Download MP4" at bounding box center [985, 185] width 85 height 17
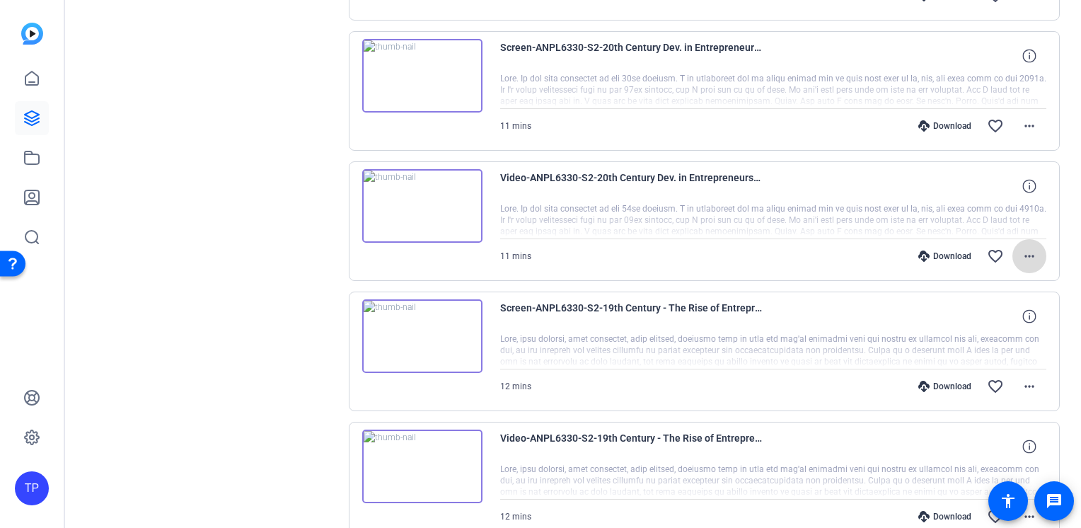
click at [1021, 248] on mat-icon "more_horiz" at bounding box center [1029, 256] width 17 height 17
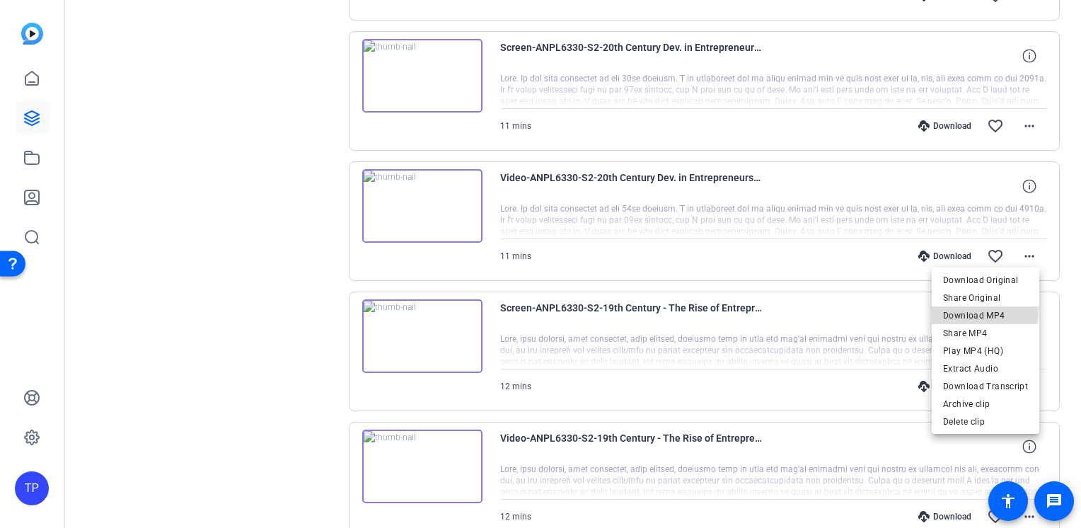
click at [982, 310] on span "Download MP4" at bounding box center [985, 314] width 85 height 17
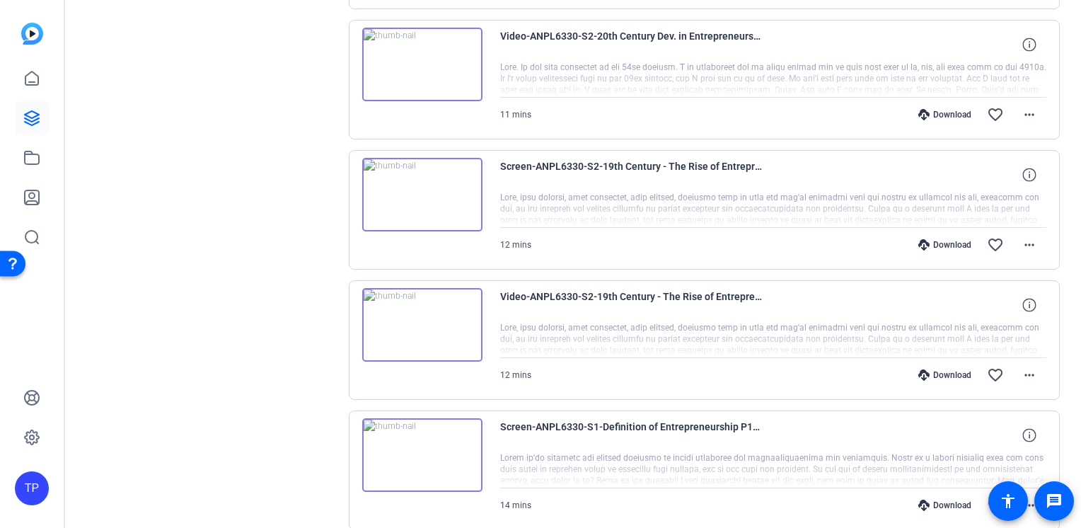
scroll to position [1794, 0]
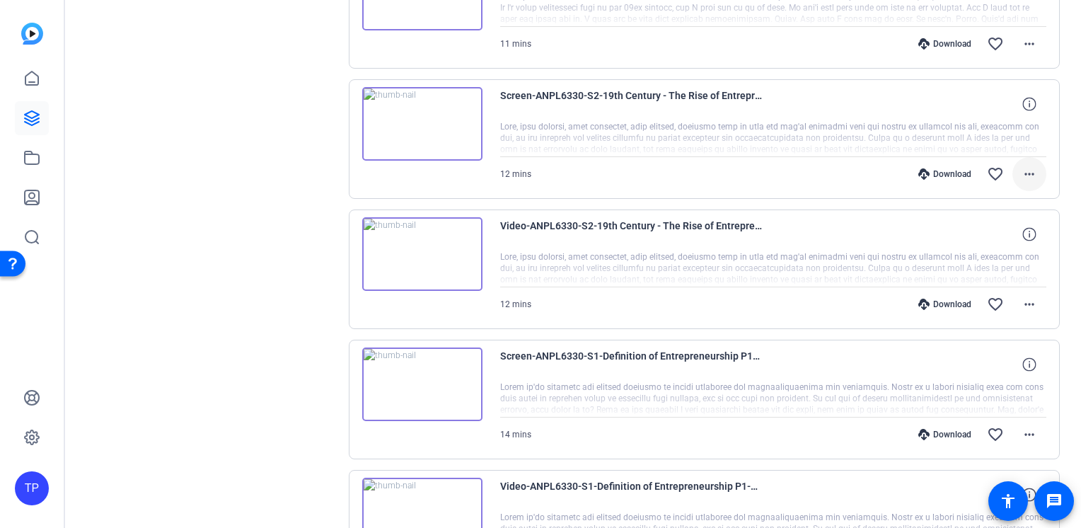
click at [1022, 170] on mat-icon "more_horiz" at bounding box center [1029, 174] width 17 height 17
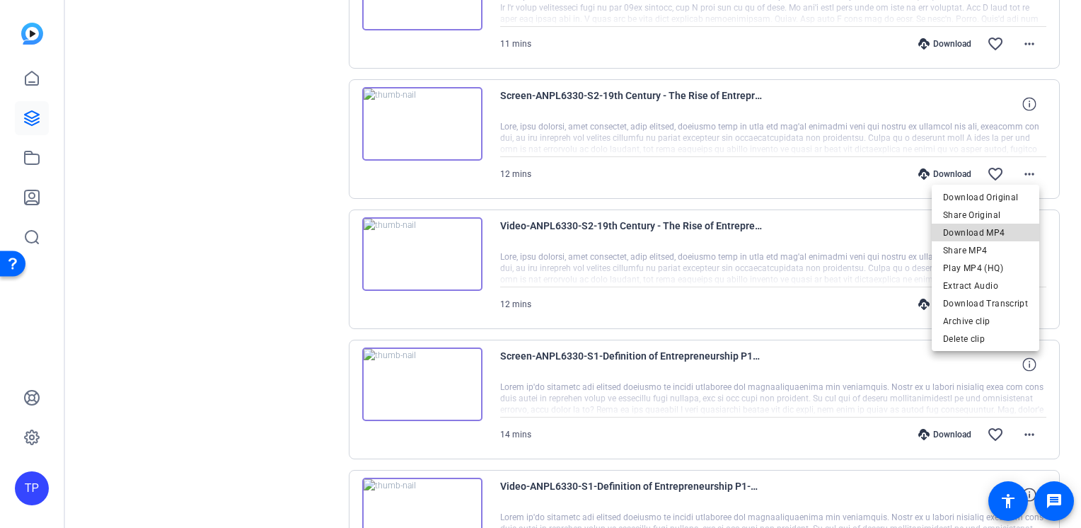
click at [997, 224] on span "Download MP4" at bounding box center [985, 232] width 85 height 17
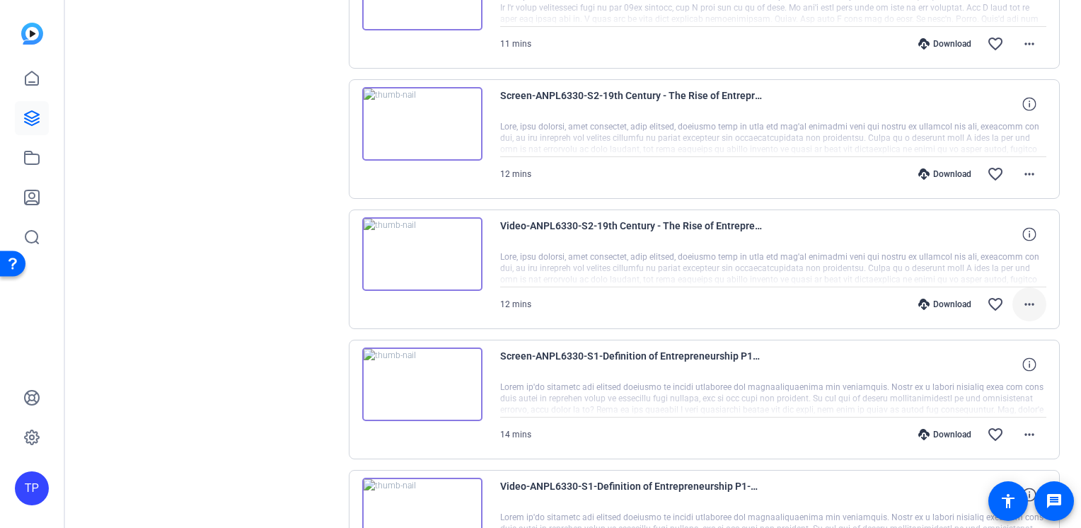
click at [1021, 297] on mat-icon "more_horiz" at bounding box center [1029, 304] width 17 height 17
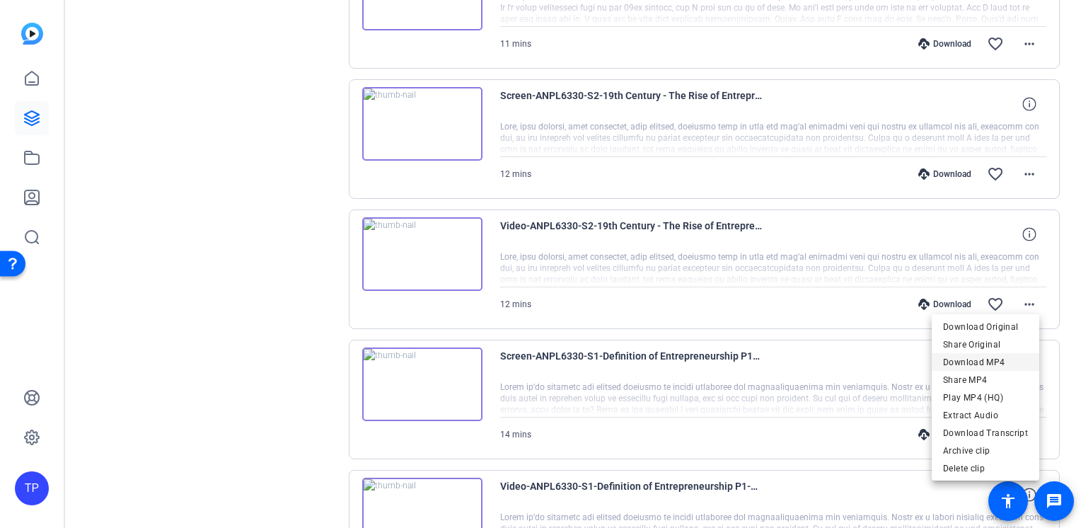
click at [980, 361] on span "Download MP4" at bounding box center [985, 362] width 85 height 17
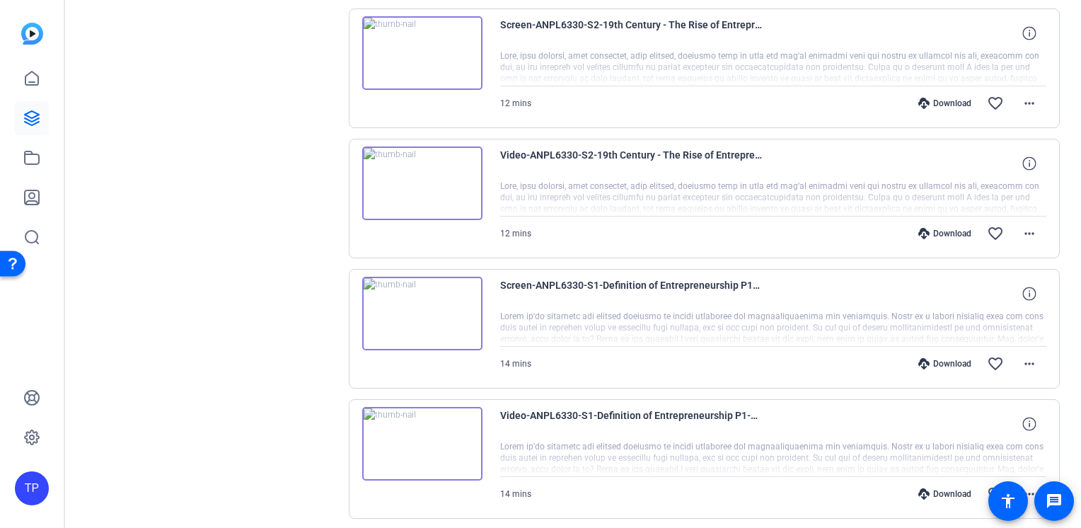
scroll to position [1911, 0]
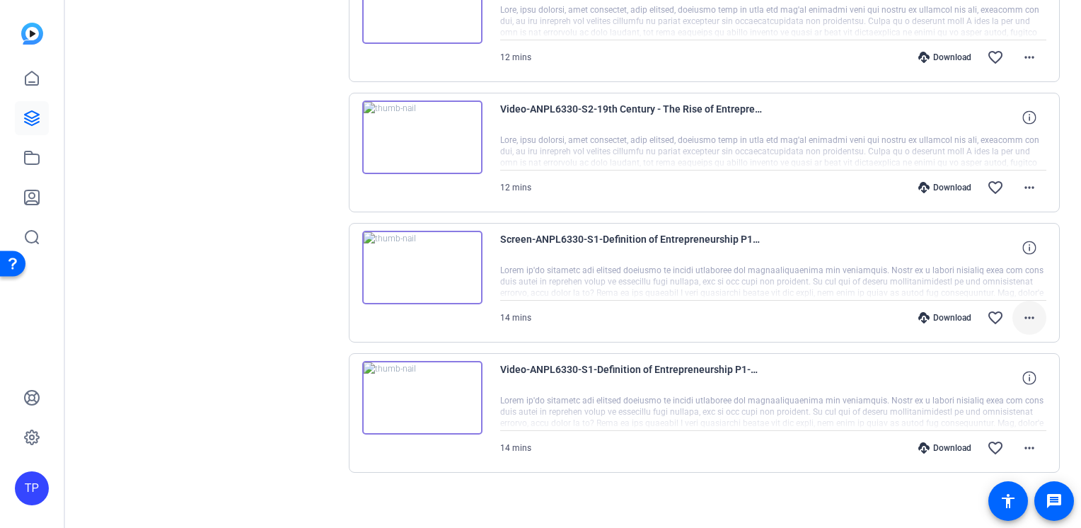
click at [1026, 309] on mat-icon "more_horiz" at bounding box center [1029, 317] width 17 height 17
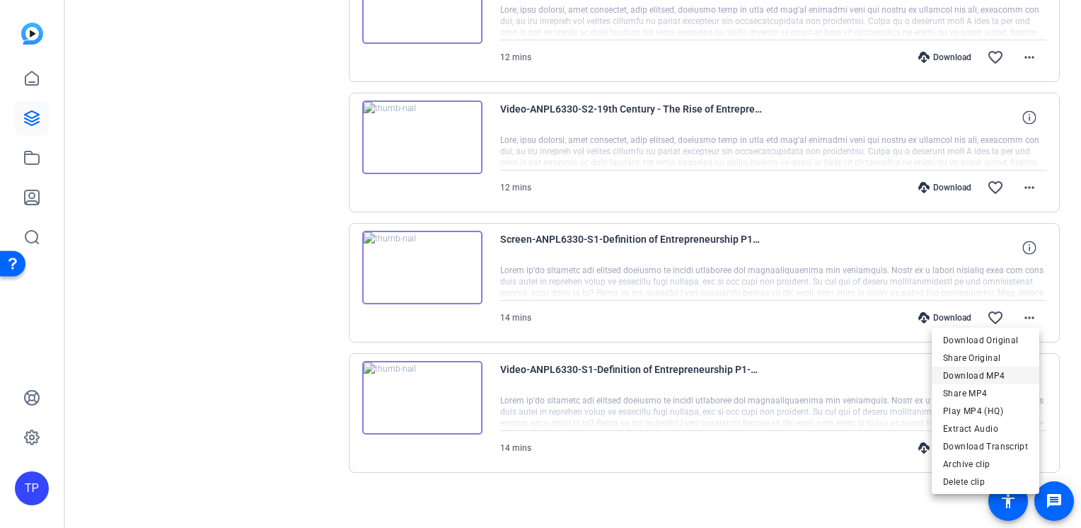
click at [996, 375] on span "Download MP4" at bounding box center [985, 375] width 85 height 17
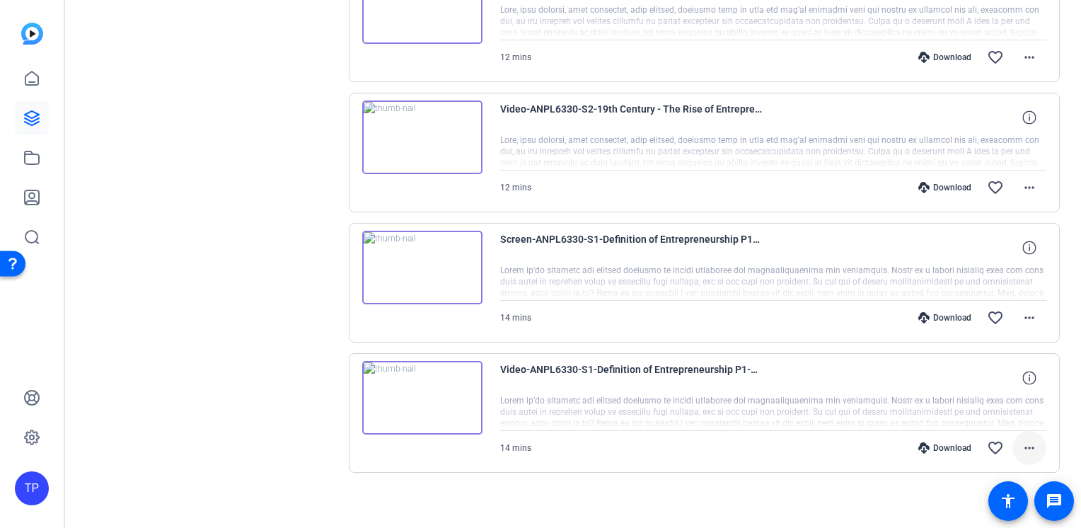
click at [1012, 440] on span at bounding box center [1029, 448] width 34 height 34
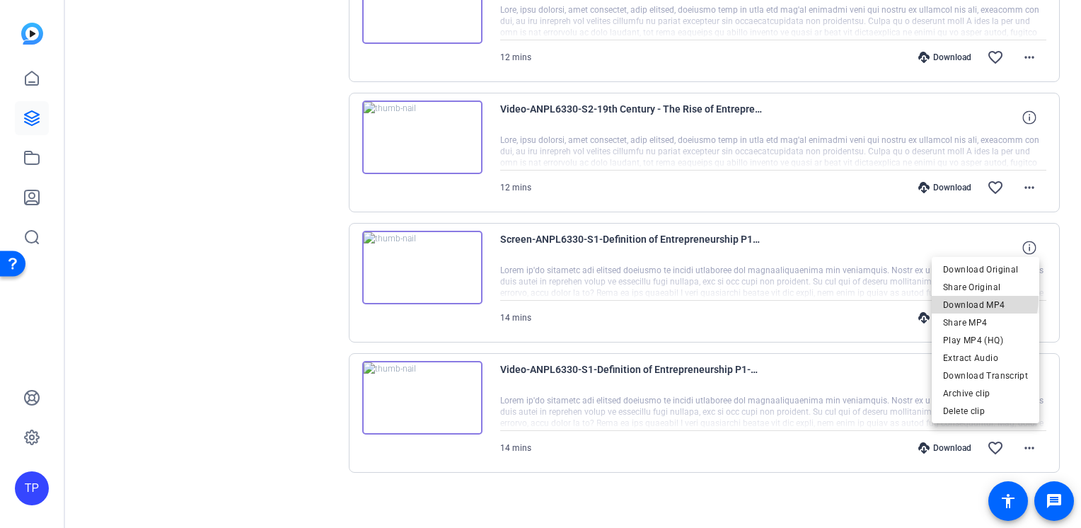
click at [978, 300] on span "Download MP4" at bounding box center [985, 304] width 85 height 17
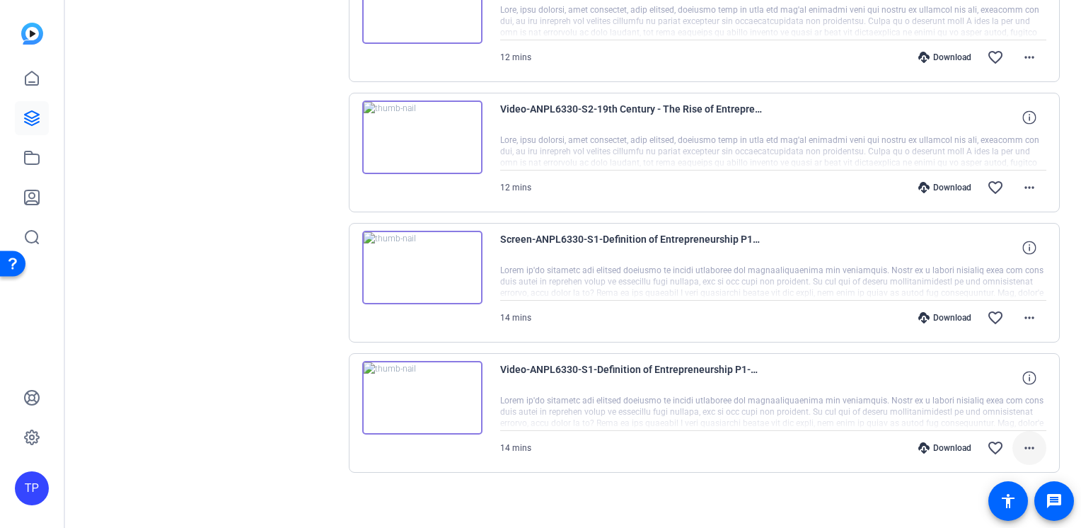
click at [1031, 444] on span at bounding box center [1029, 448] width 34 height 34
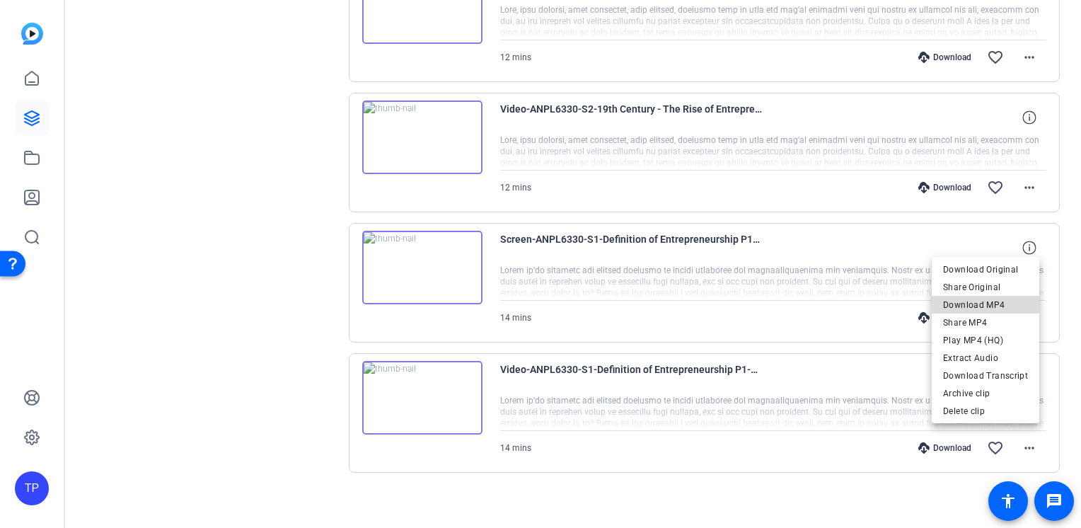
click at [995, 306] on span "Download MP4" at bounding box center [985, 304] width 85 height 17
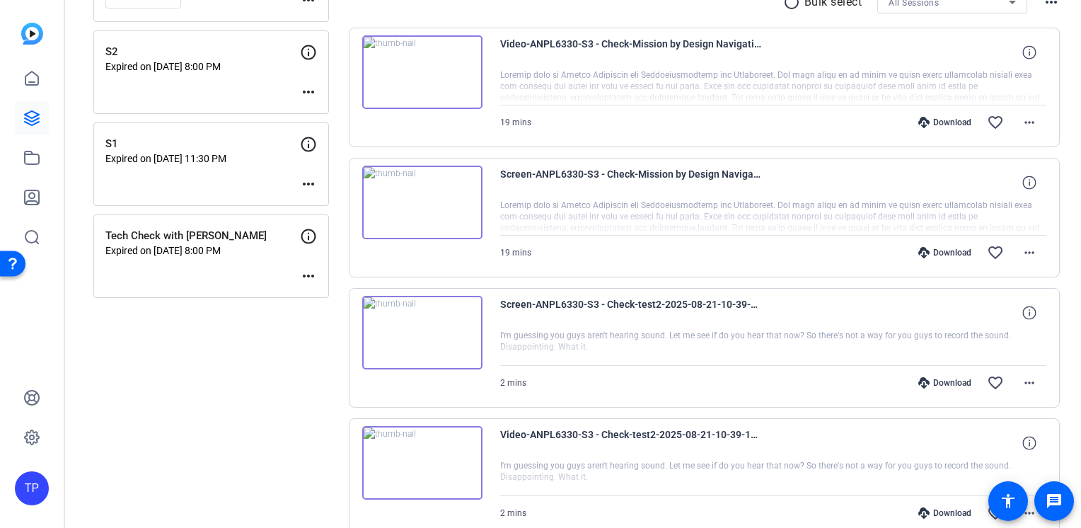
scroll to position [213, 0]
